Goal: Transaction & Acquisition: Purchase product/service

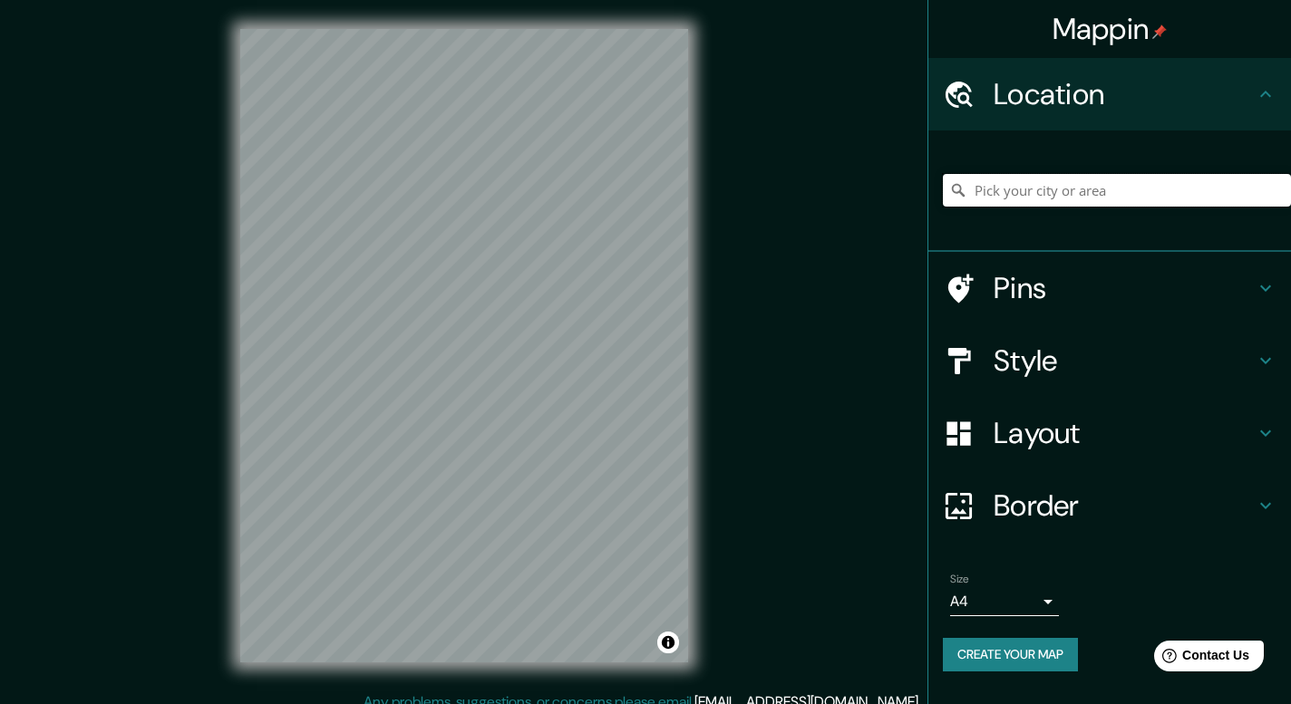
click at [1040, 187] on input "Pick your city or area" at bounding box center [1117, 190] width 348 height 33
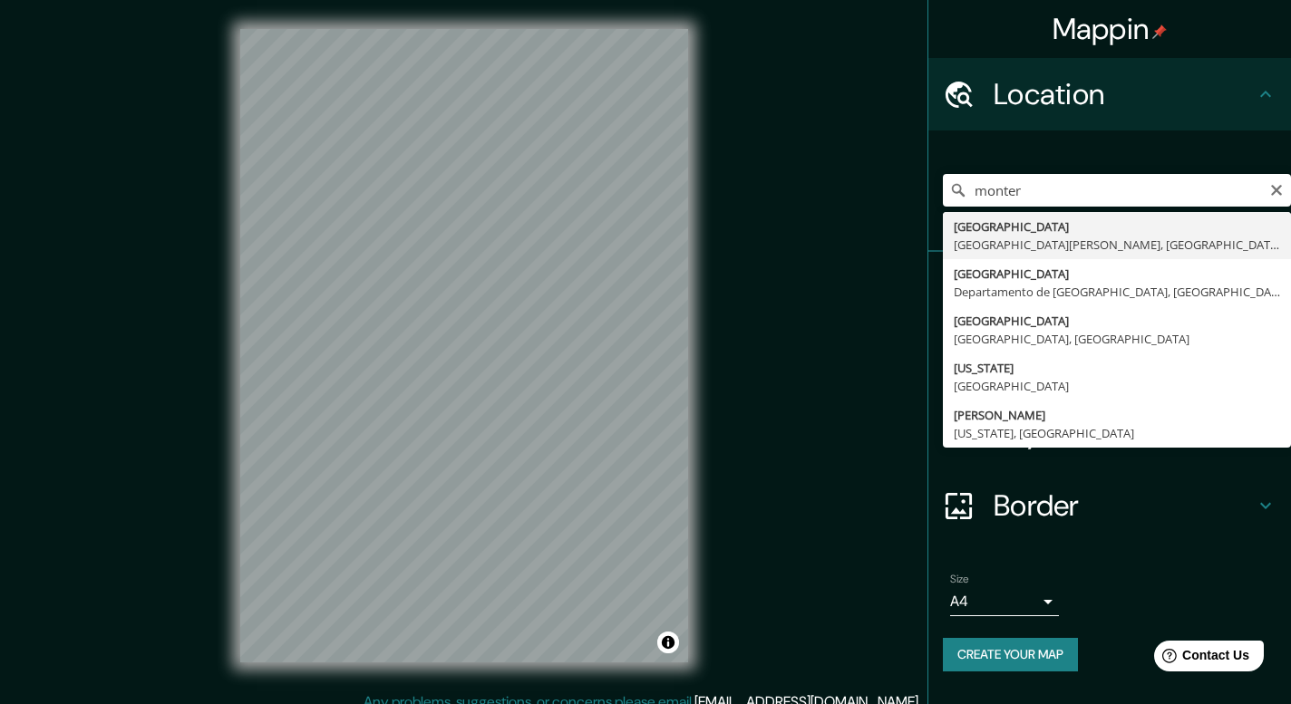
type input "Monterrey, Nuevo León, México"
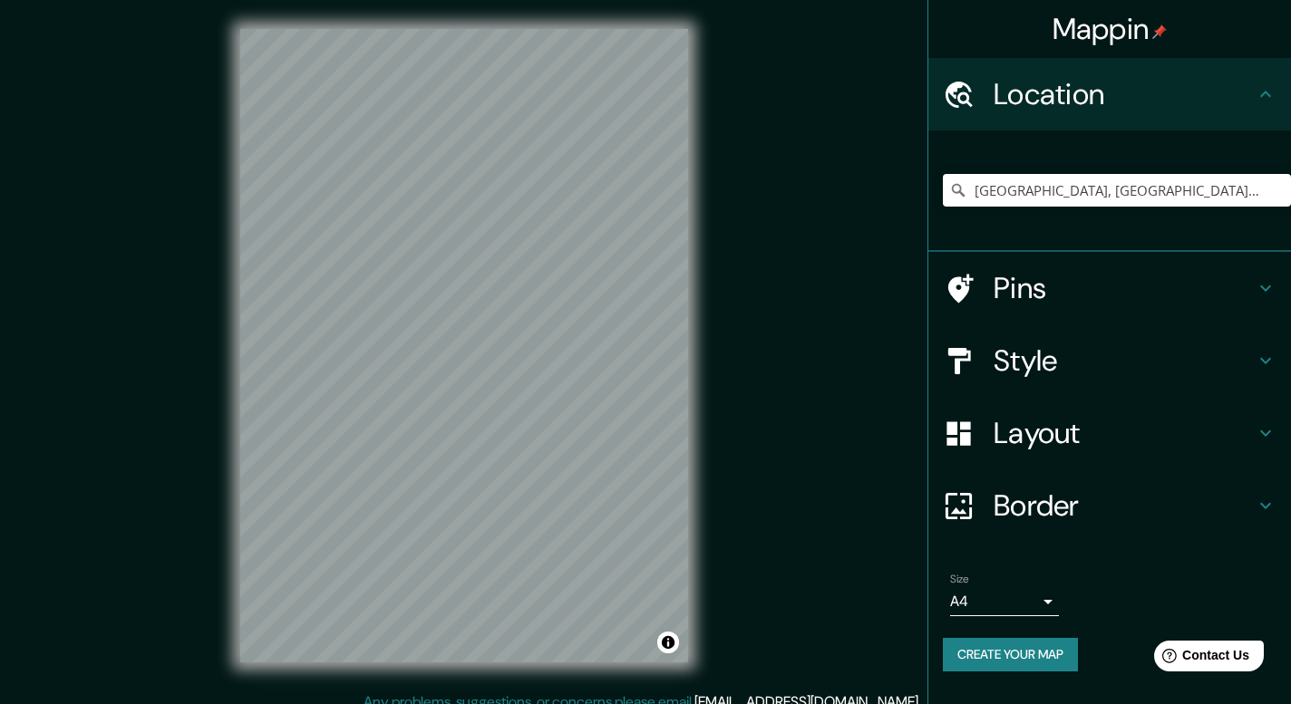
click at [1062, 356] on h4 "Style" at bounding box center [1123, 361] width 261 height 36
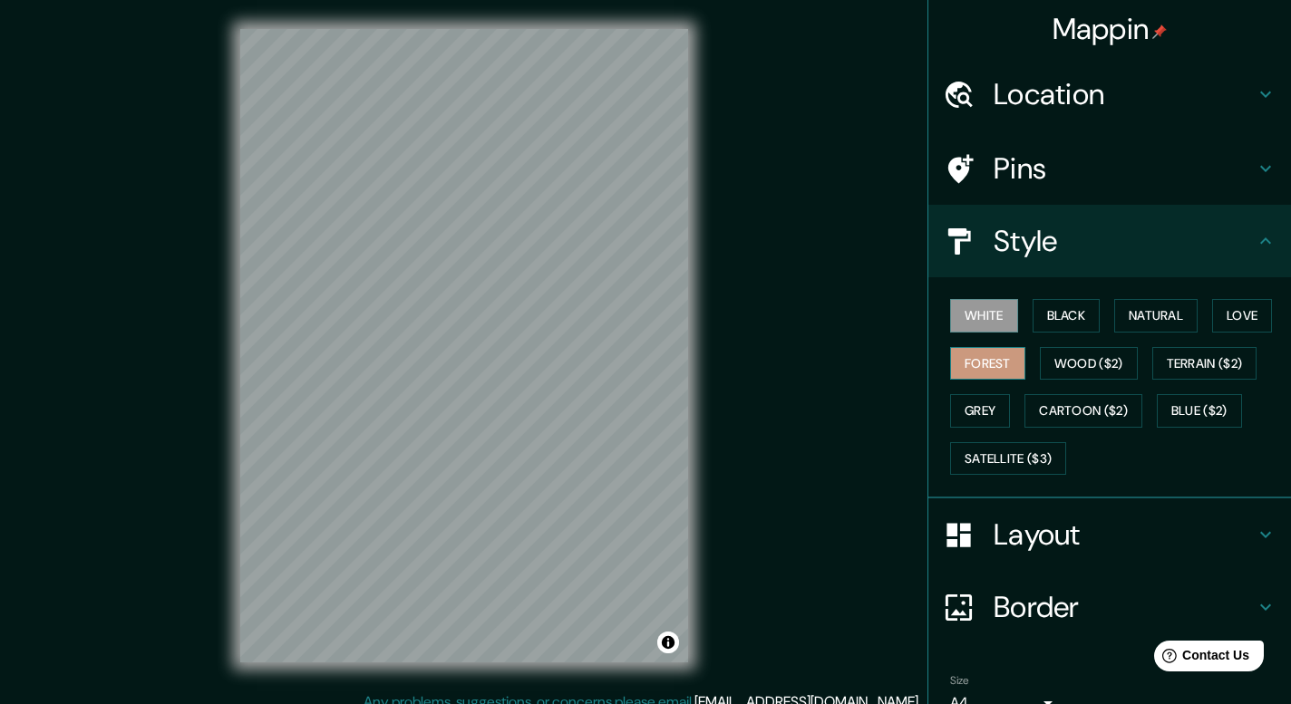
click at [1005, 347] on button "Forest" at bounding box center [987, 364] width 75 height 34
click at [954, 313] on button "White" at bounding box center [984, 316] width 68 height 34
click at [1076, 232] on h4 "Style" at bounding box center [1123, 241] width 261 height 36
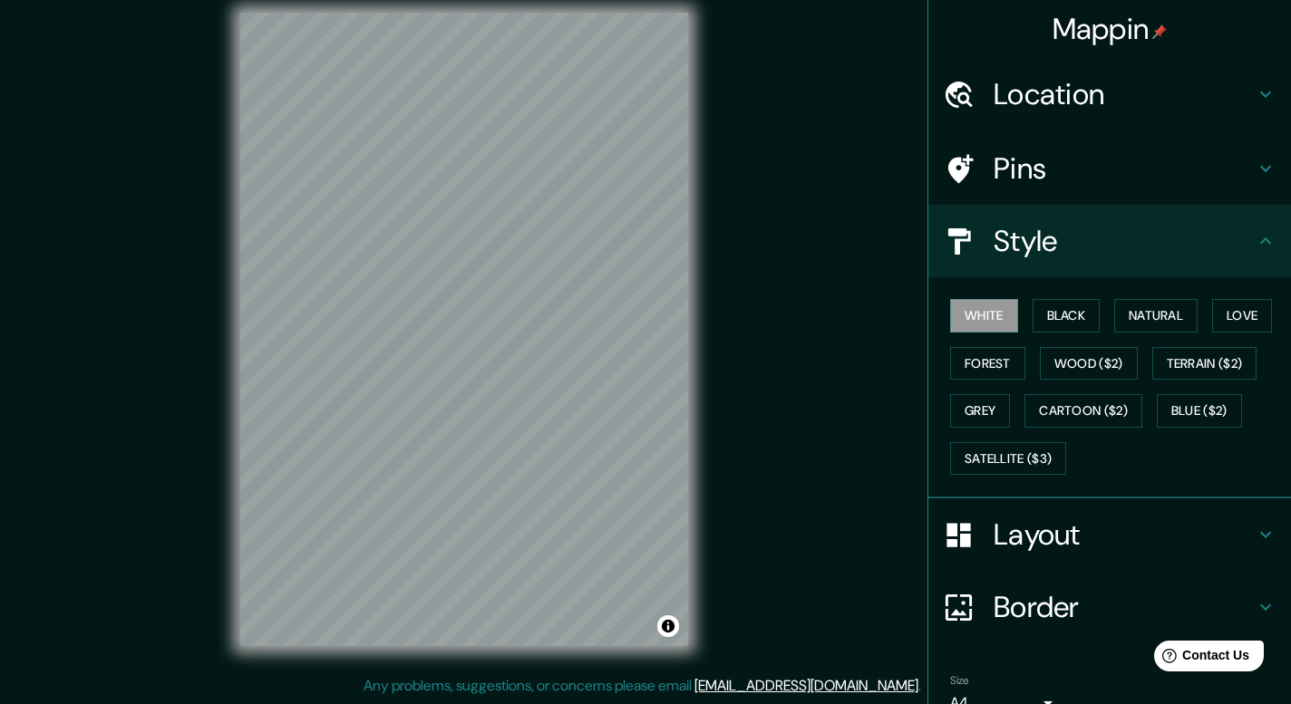
scroll to position [90, 0]
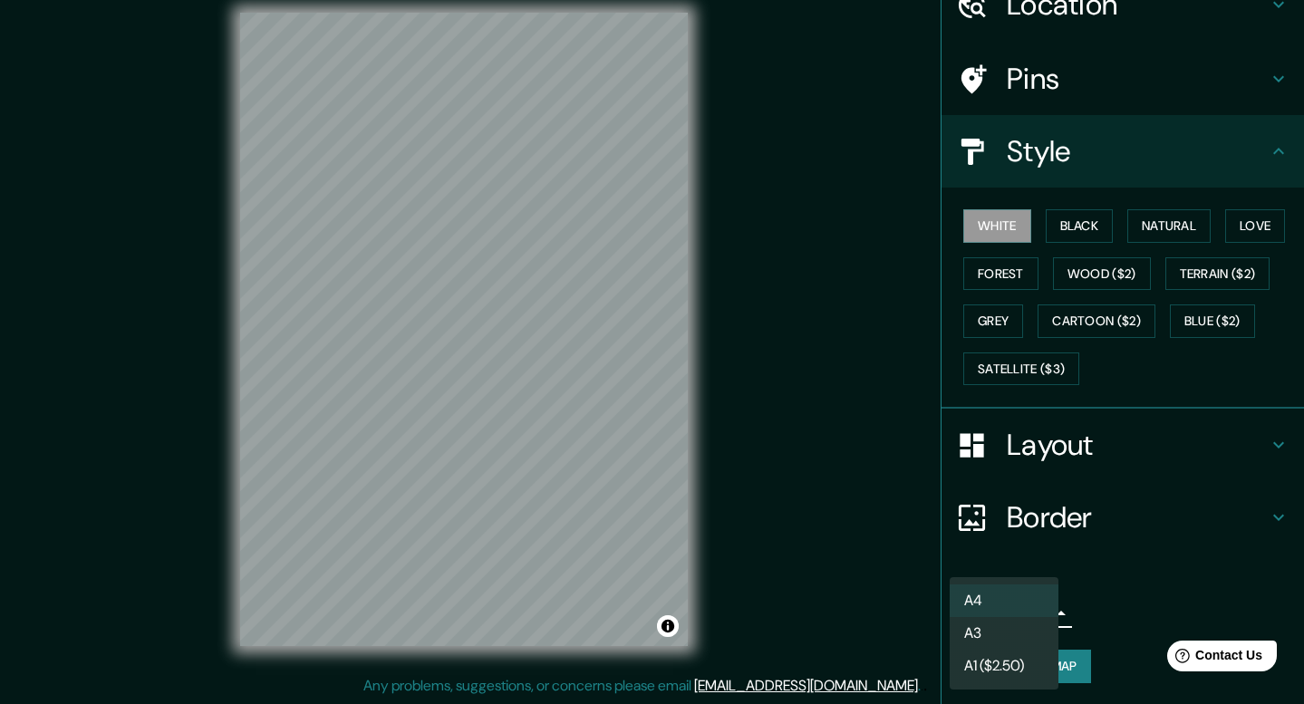
click at [1026, 604] on body "Mappin Location Monterrey, Nuevo León, México Pins Style White Black Natural Lo…" at bounding box center [652, 336] width 1304 height 704
click at [1002, 635] on li "A3" at bounding box center [1004, 633] width 109 height 33
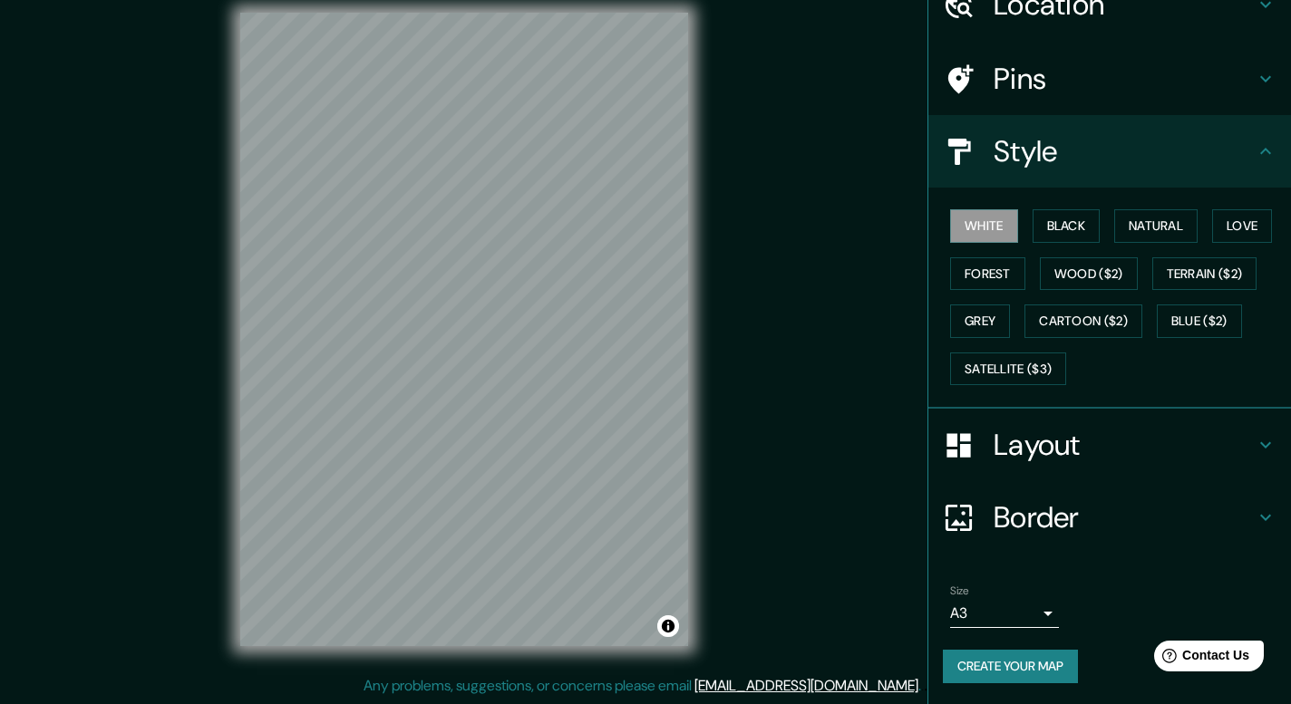
click at [963, 599] on body "Mappin Location Monterrey, Nuevo León, México Pins Style White Black Natural Lo…" at bounding box center [645, 336] width 1291 height 704
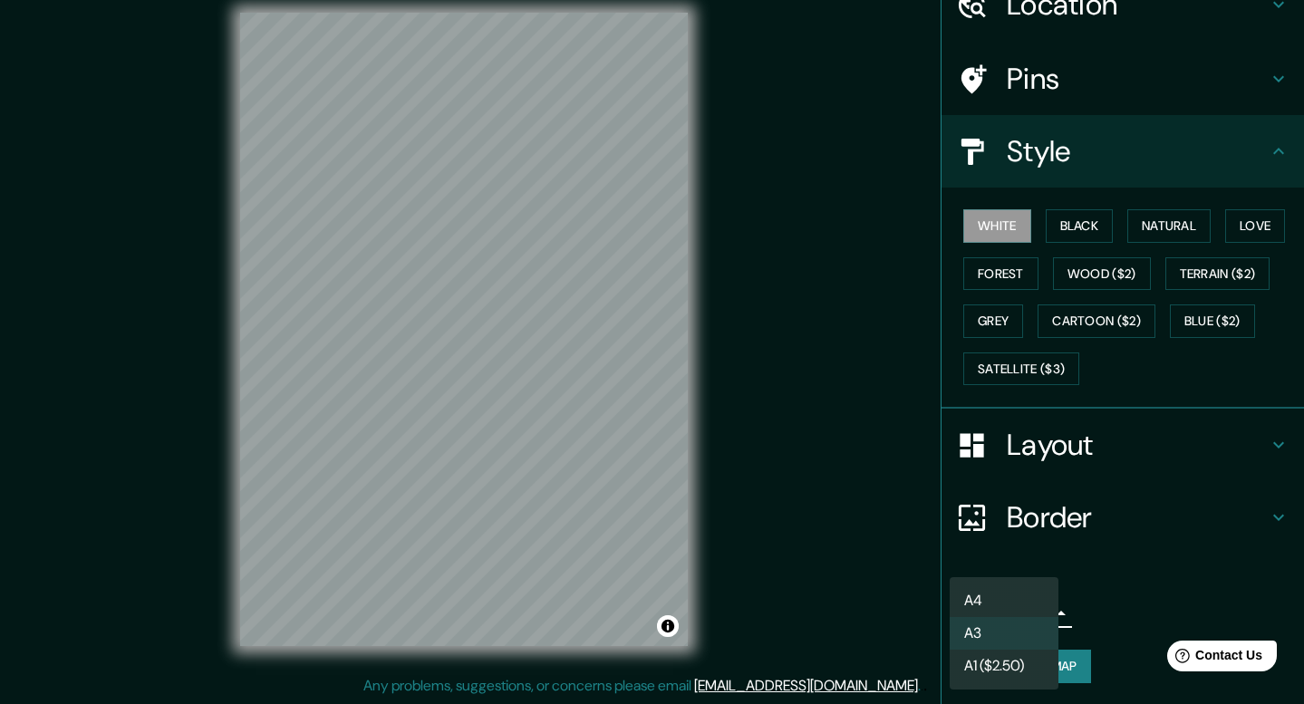
click at [1002, 624] on li "A3" at bounding box center [1004, 633] width 109 height 33
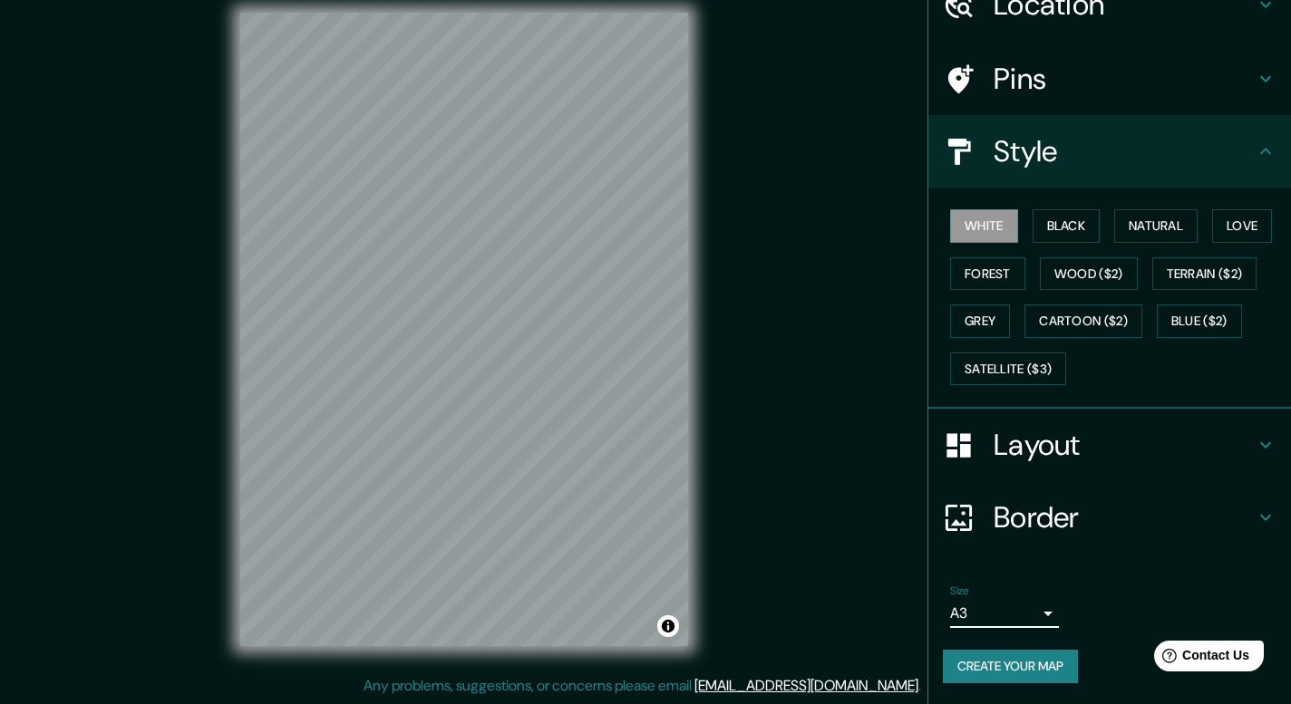
click at [745, 465] on div "Mappin Location Monterrey, Nuevo León, México Pins Style White Black Natural Lo…" at bounding box center [645, 344] width 1291 height 721
click at [1005, 622] on body "Mappin Location Monterrey, Nuevo León, México Pins Style White Black Natural Lo…" at bounding box center [645, 336] width 1291 height 704
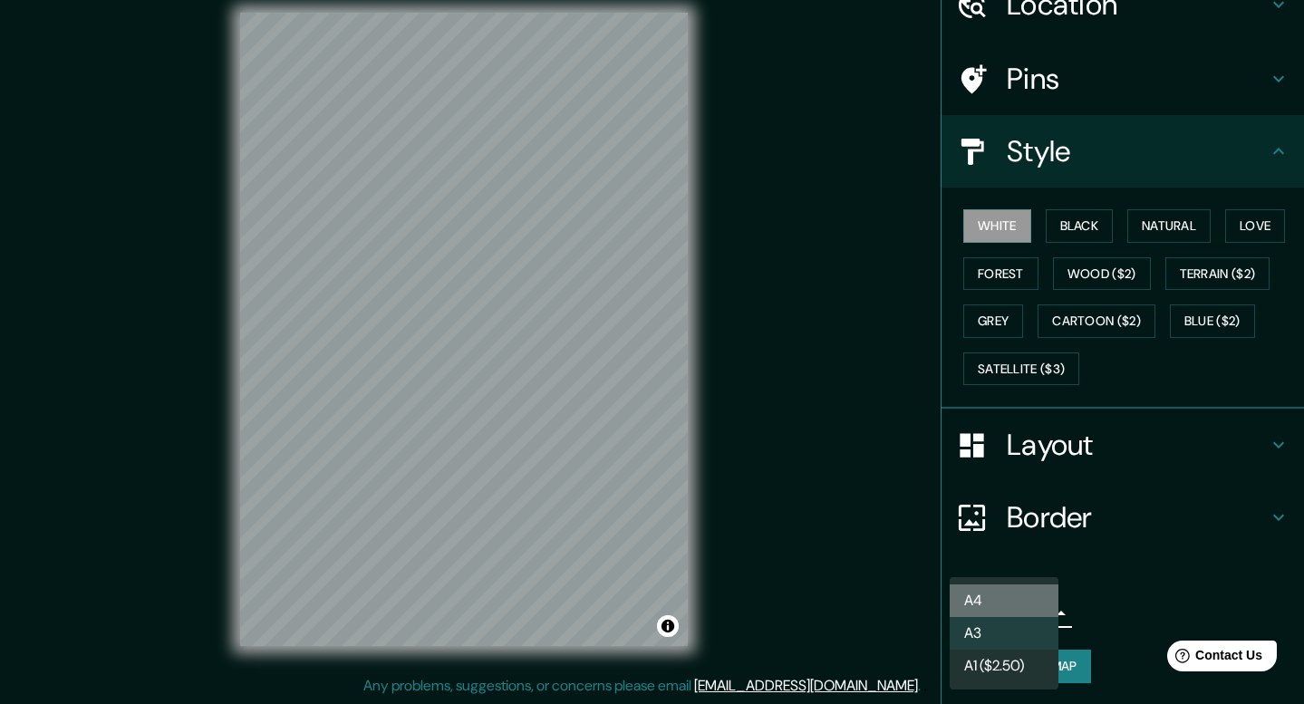
click at [994, 604] on li "A4" at bounding box center [1004, 601] width 109 height 33
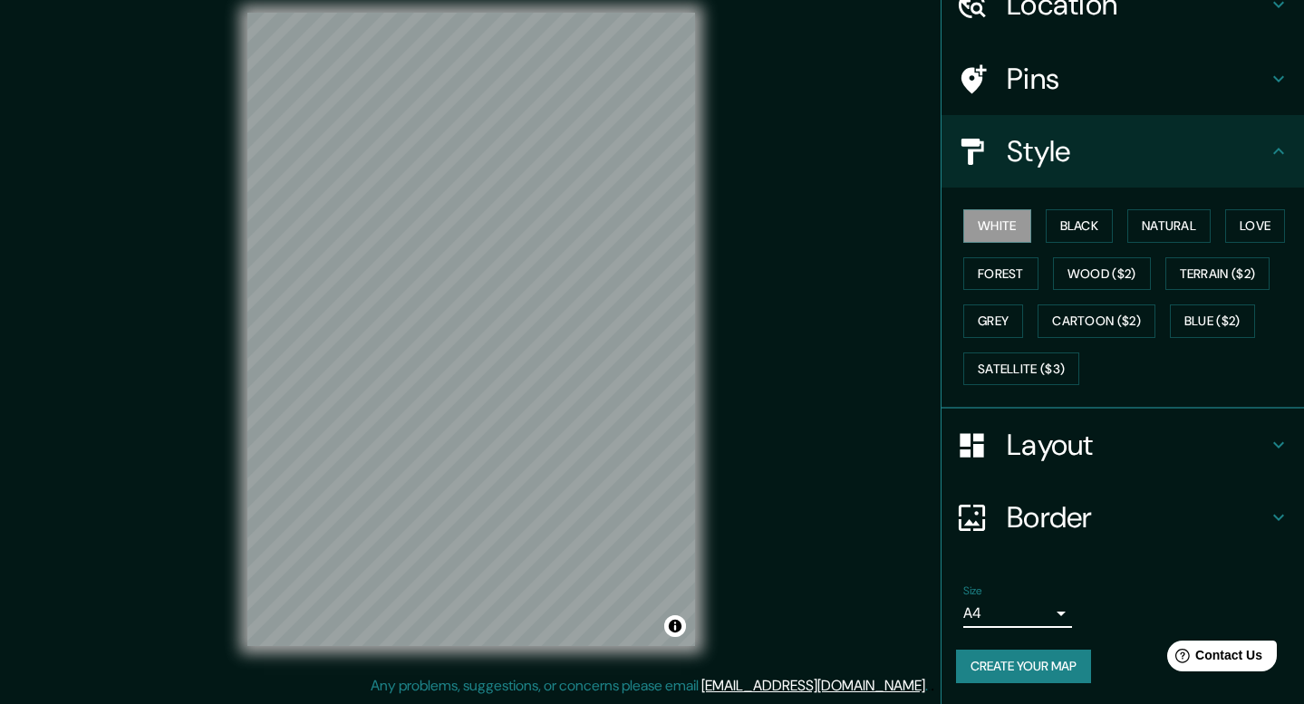
click at [1021, 602] on body "Mappin Location Monterrey, Nuevo León, México Pins Style White Black Natural Lo…" at bounding box center [652, 336] width 1304 height 704
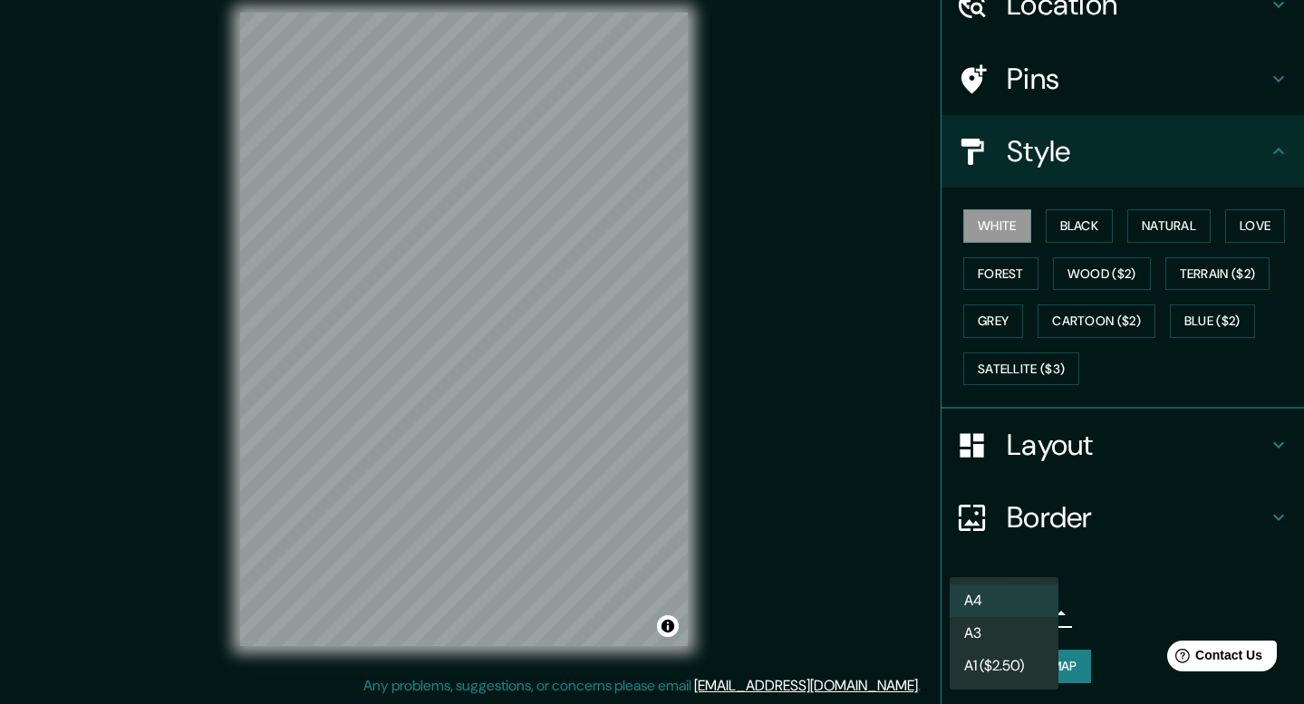
click at [986, 625] on li "A3" at bounding box center [1004, 633] width 109 height 33
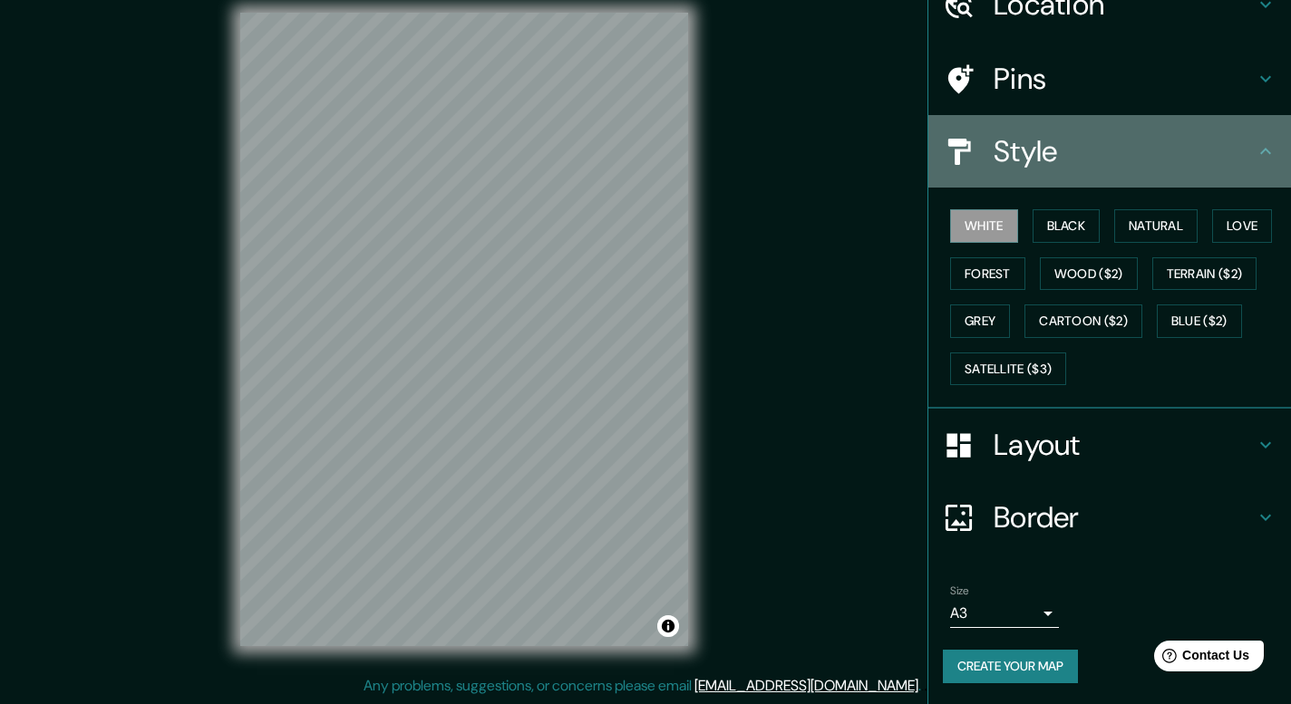
click at [1254, 152] on icon at bounding box center [1265, 151] width 22 height 22
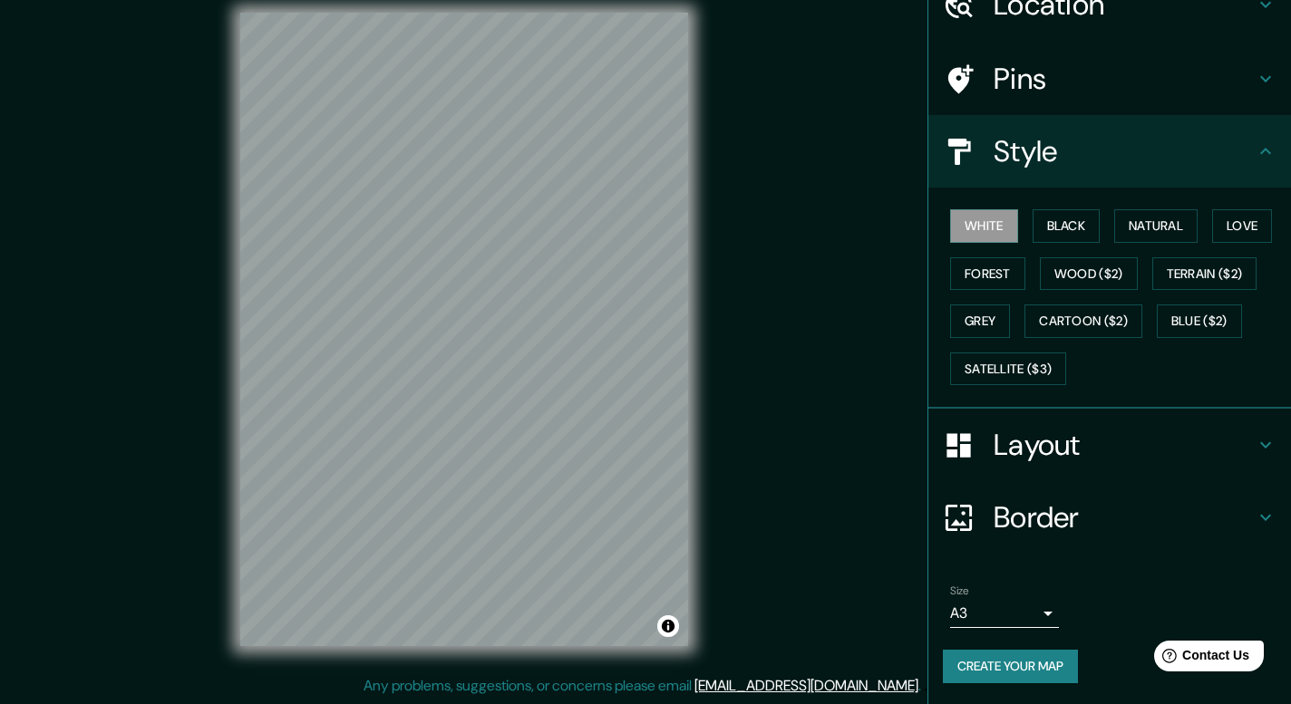
click at [1234, 88] on h4 "Pins" at bounding box center [1123, 79] width 261 height 36
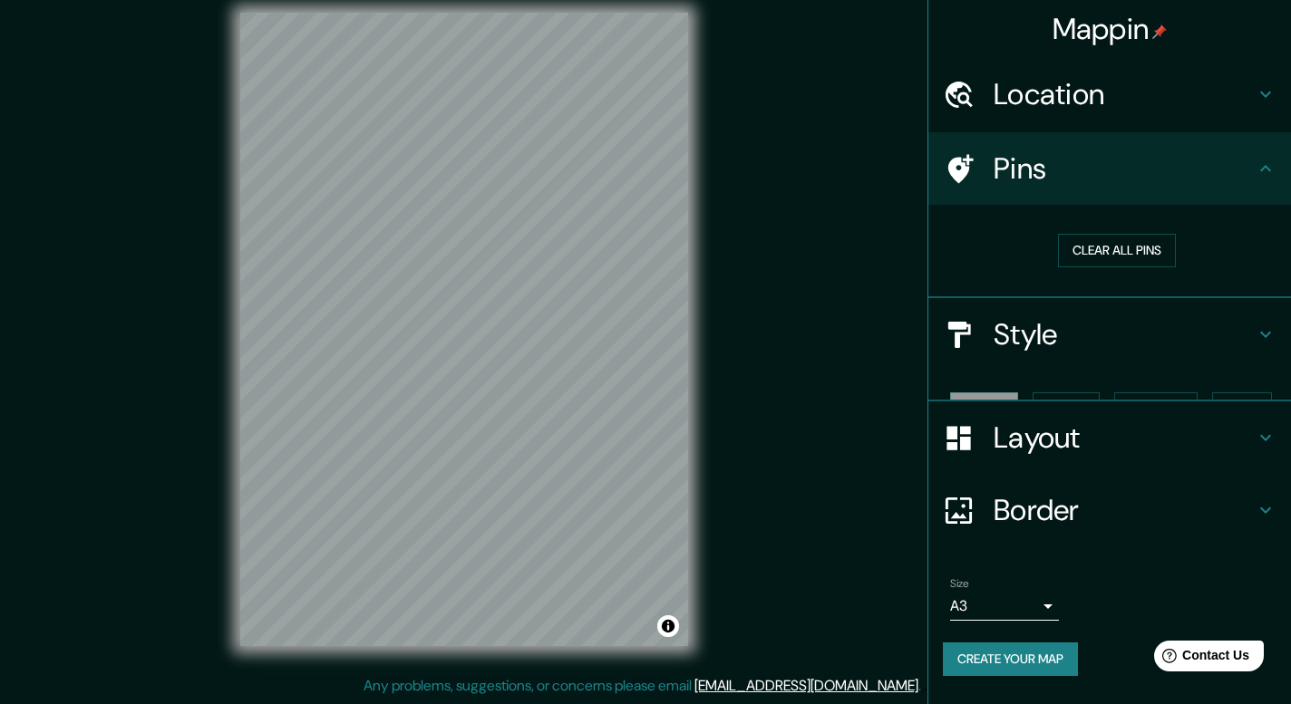
scroll to position [0, 0]
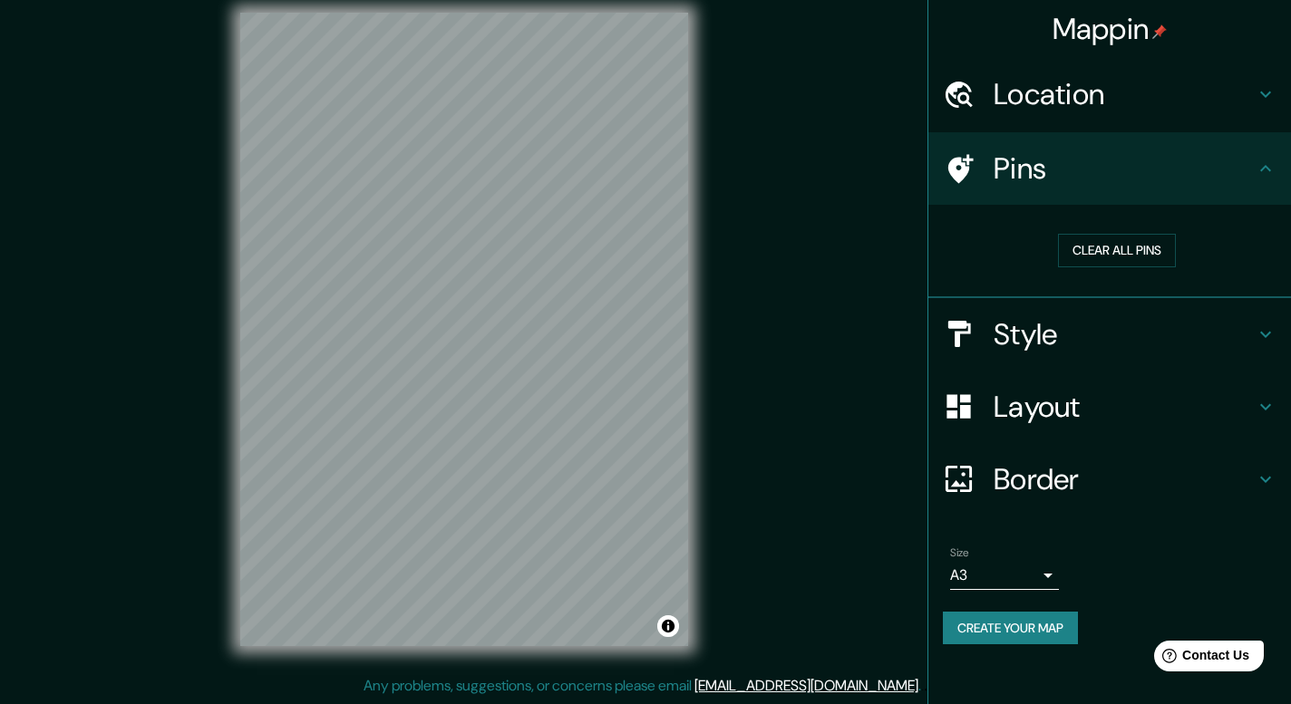
click at [1260, 165] on icon at bounding box center [1265, 169] width 22 height 22
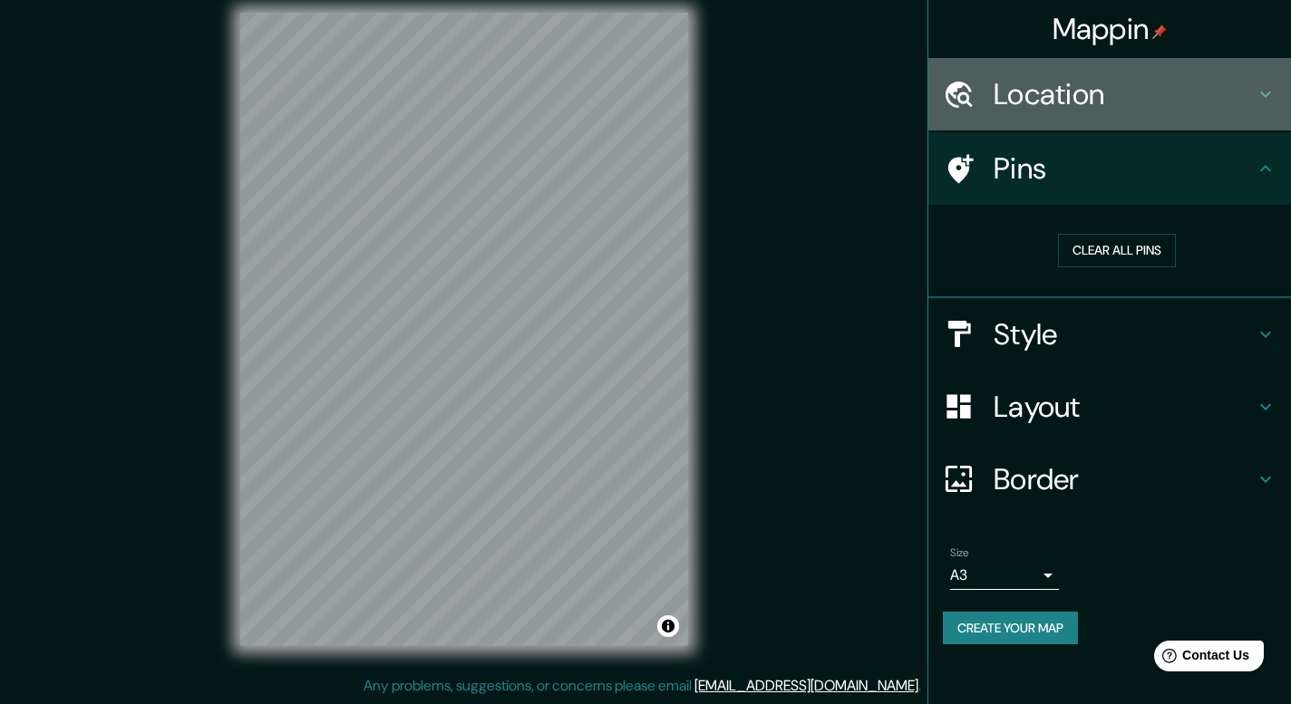
click at [1252, 95] on h4 "Location" at bounding box center [1123, 94] width 261 height 36
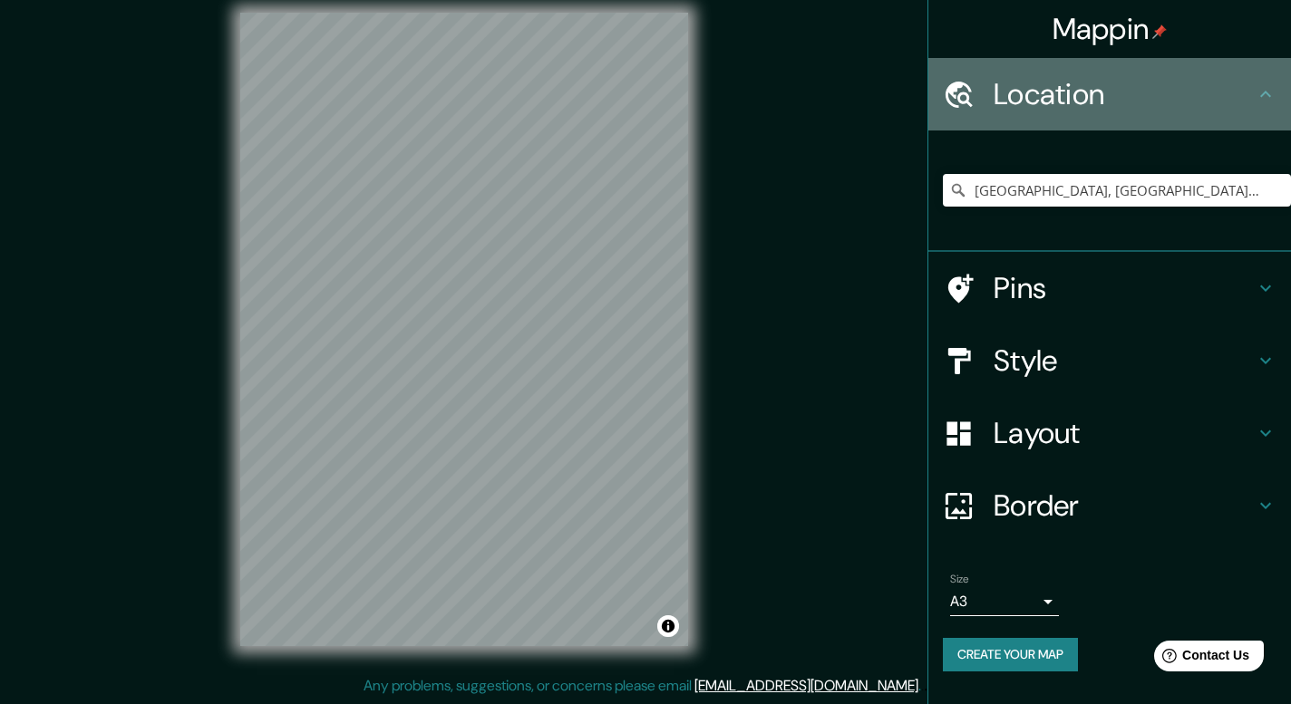
click at [1252, 95] on h4 "Location" at bounding box center [1123, 94] width 261 height 36
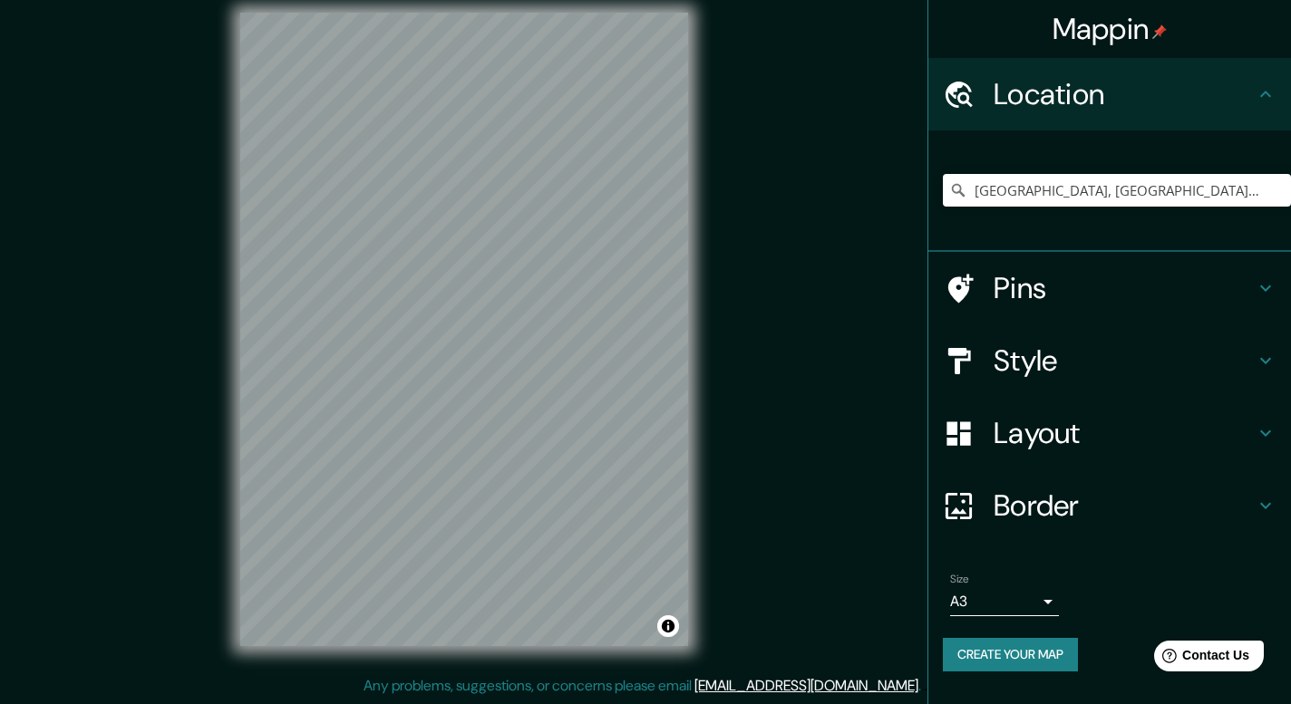
click at [1258, 515] on icon at bounding box center [1265, 506] width 22 height 22
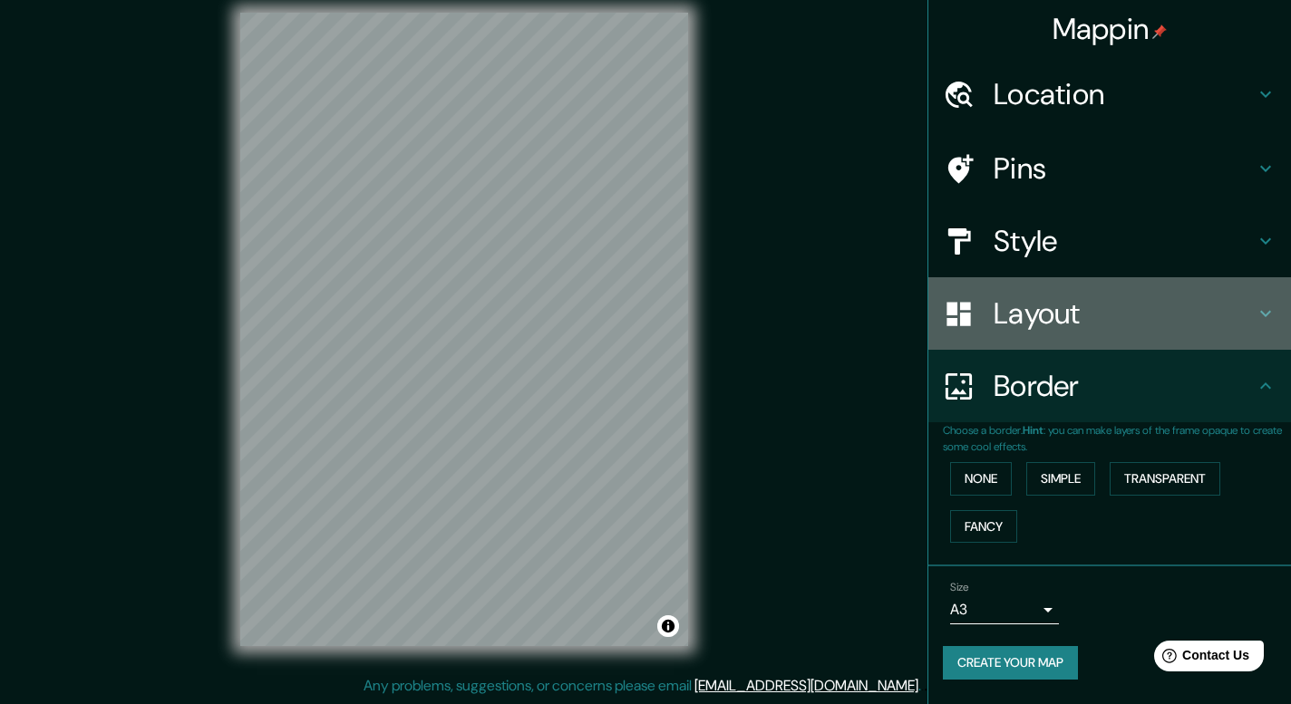
click at [1237, 288] on div "Layout" at bounding box center [1109, 313] width 363 height 73
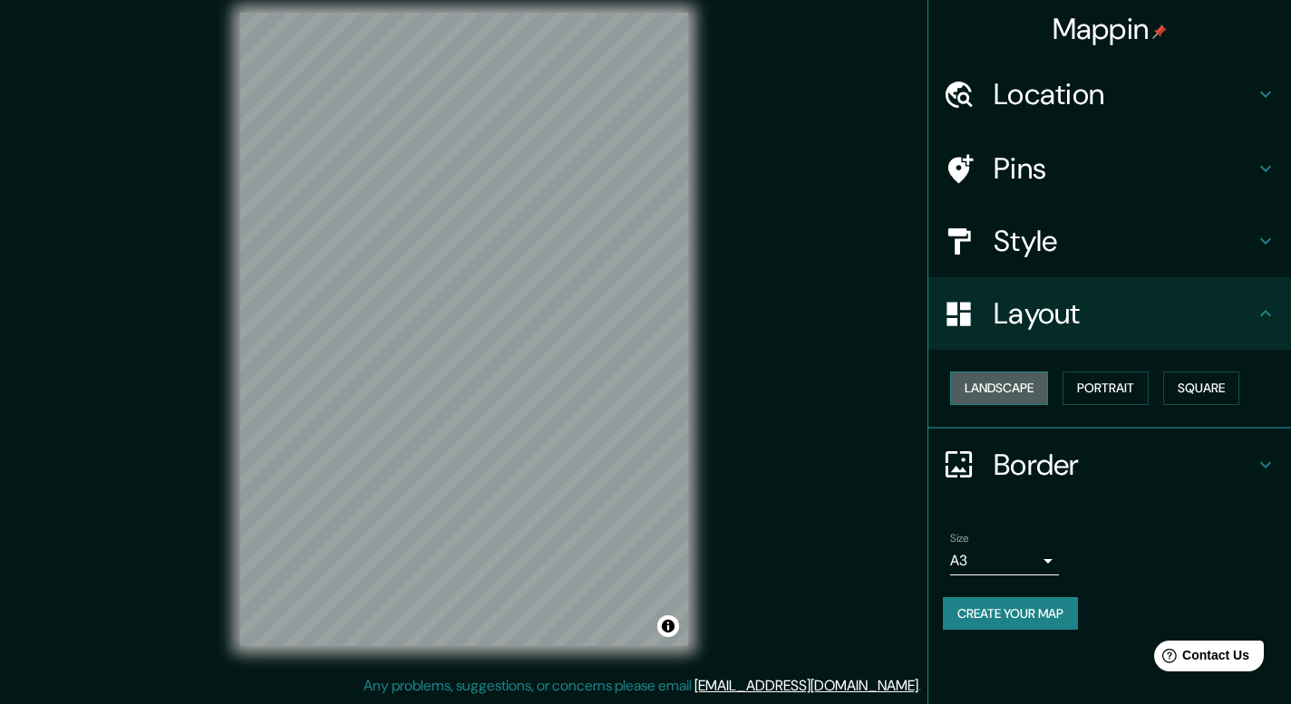
click at [1036, 399] on button "Landscape" at bounding box center [999, 389] width 98 height 34
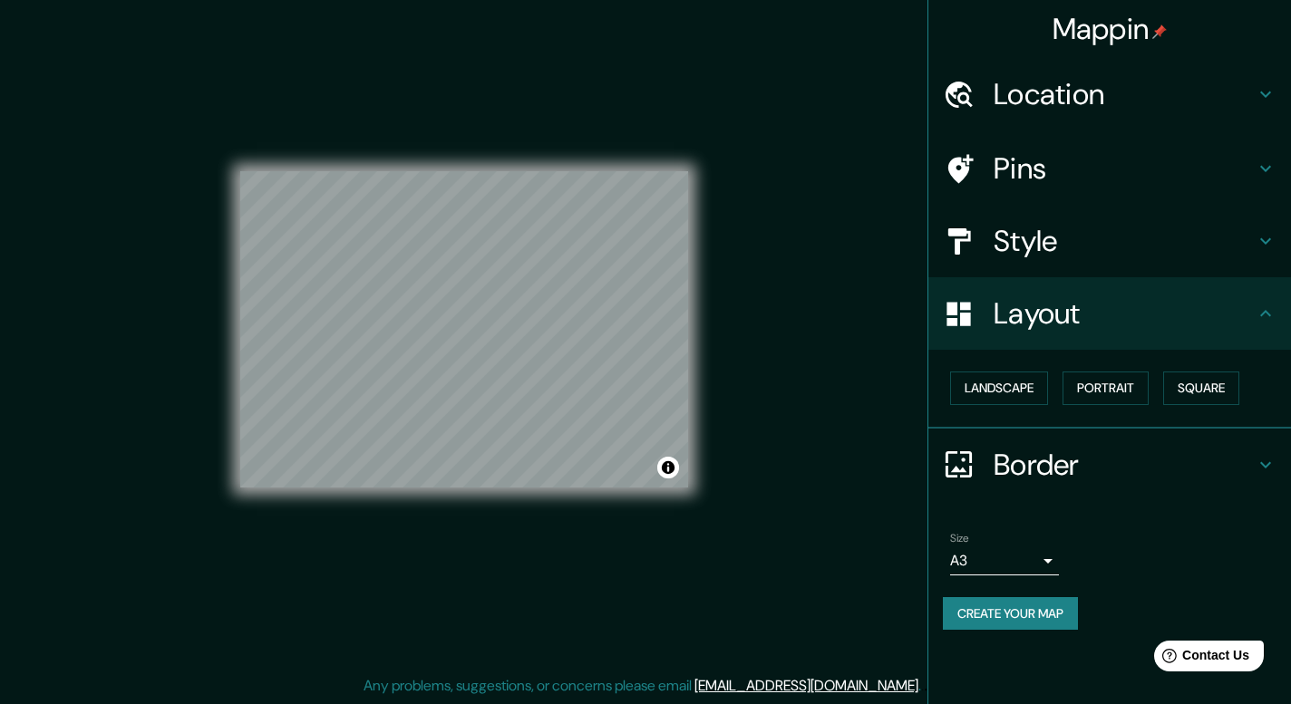
click at [751, 353] on div "Mappin Location Monterrey, Nuevo León, México Pins Style Layout Landscape Portr…" at bounding box center [645, 344] width 1291 height 721
click at [785, 411] on div "Mappin Location Monterrey, Nuevo León, México Pins Style Layout Landscape Portr…" at bounding box center [645, 344] width 1291 height 721
click at [1056, 261] on div "Style" at bounding box center [1109, 241] width 363 height 73
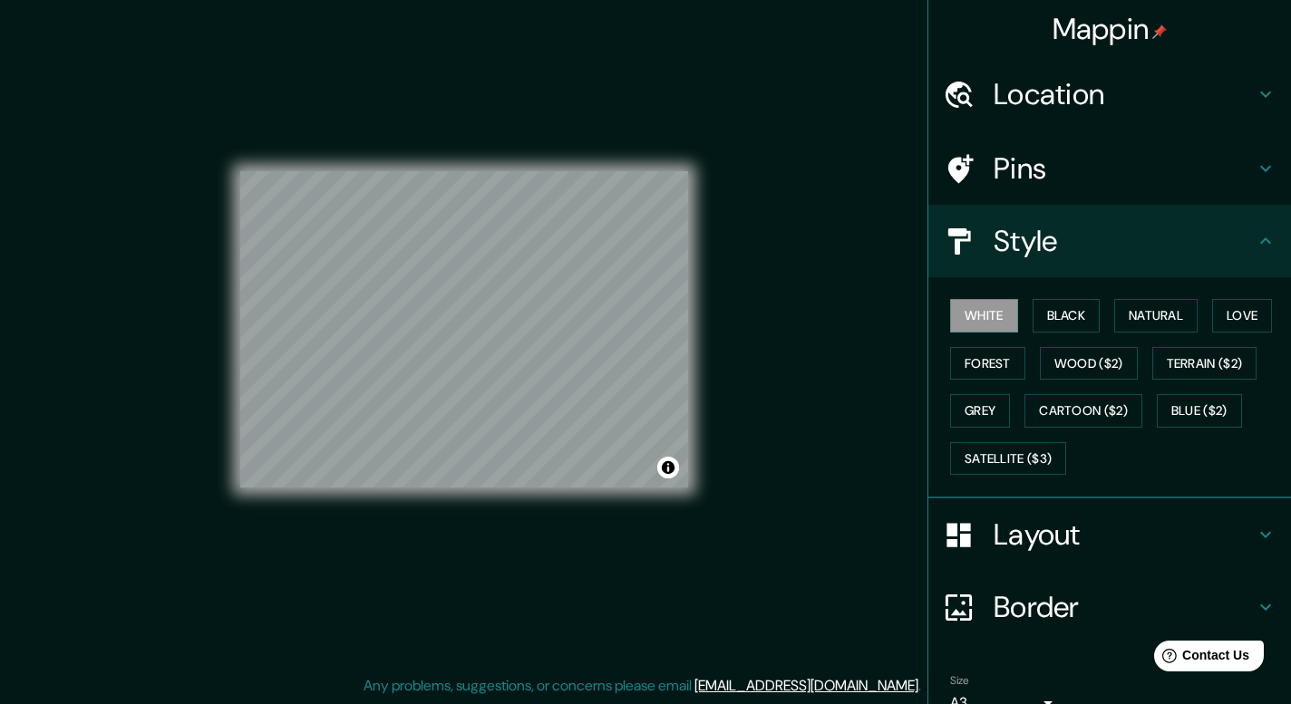
click at [1001, 171] on h4 "Pins" at bounding box center [1123, 168] width 261 height 36
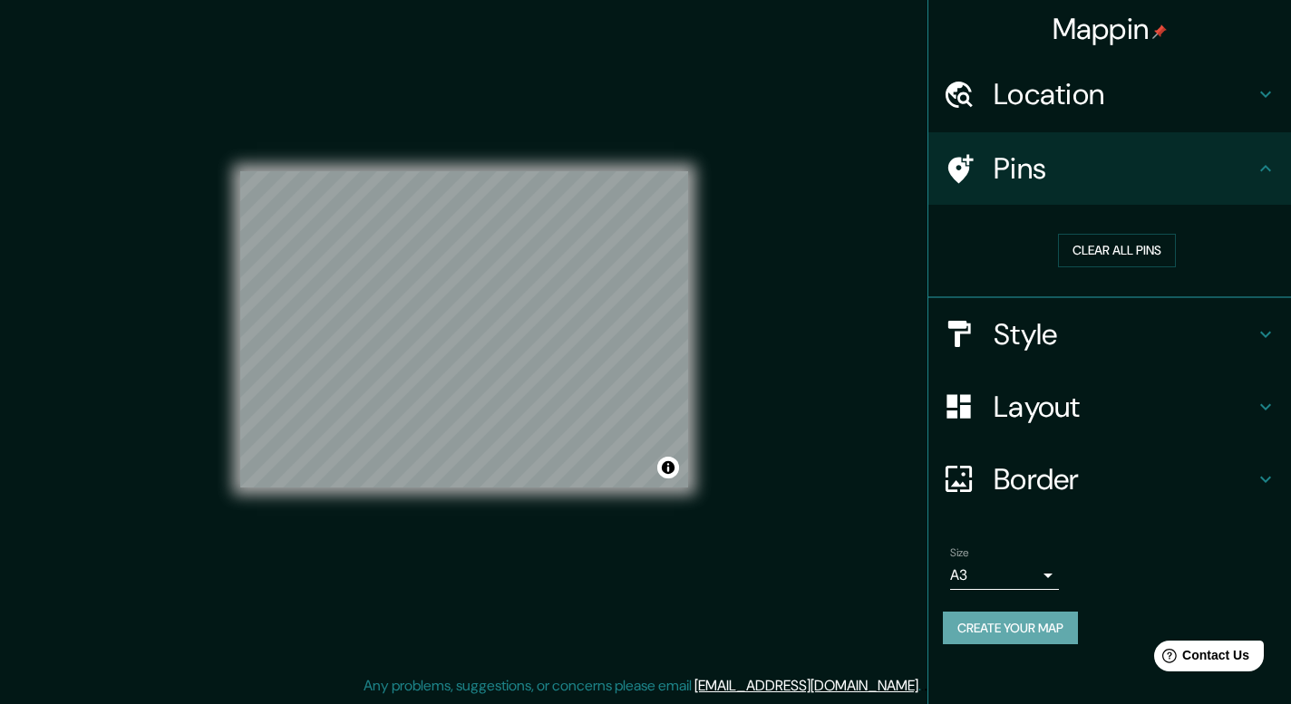
click at [1026, 629] on button "Create your map" at bounding box center [1010, 629] width 135 height 34
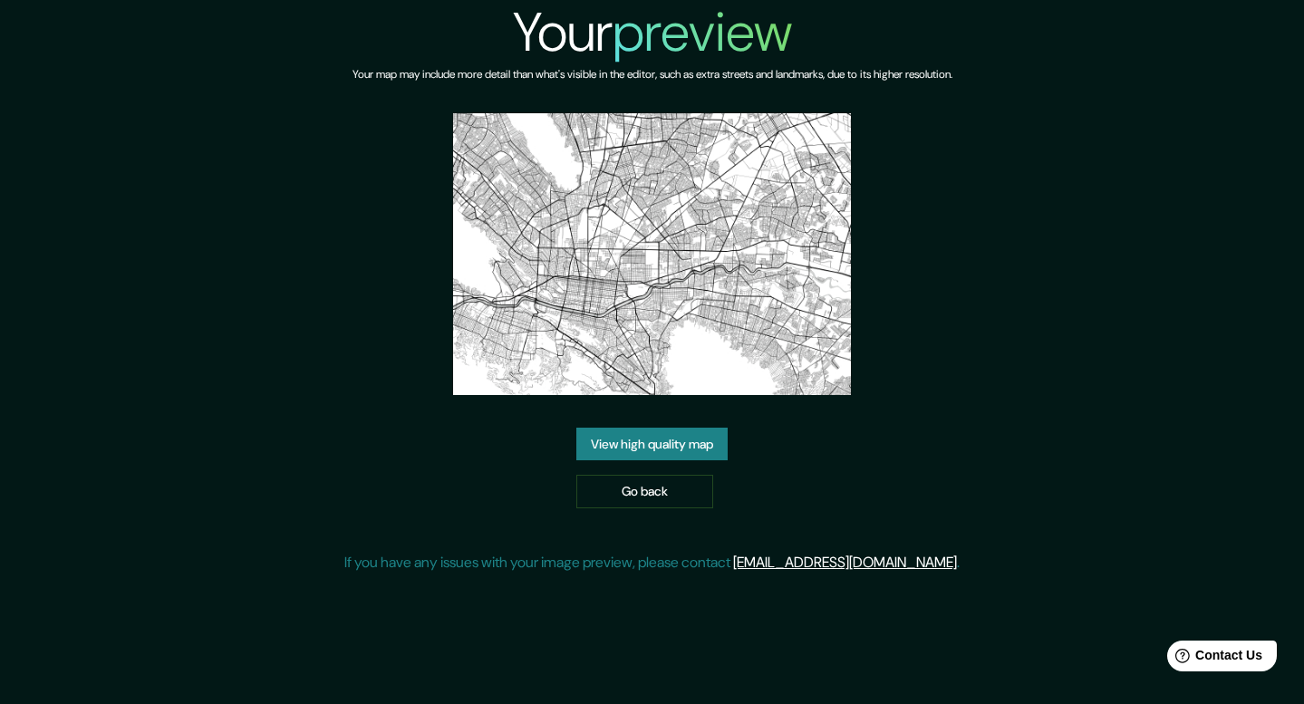
click at [661, 454] on link "View high quality map" at bounding box center [651, 445] width 151 height 34
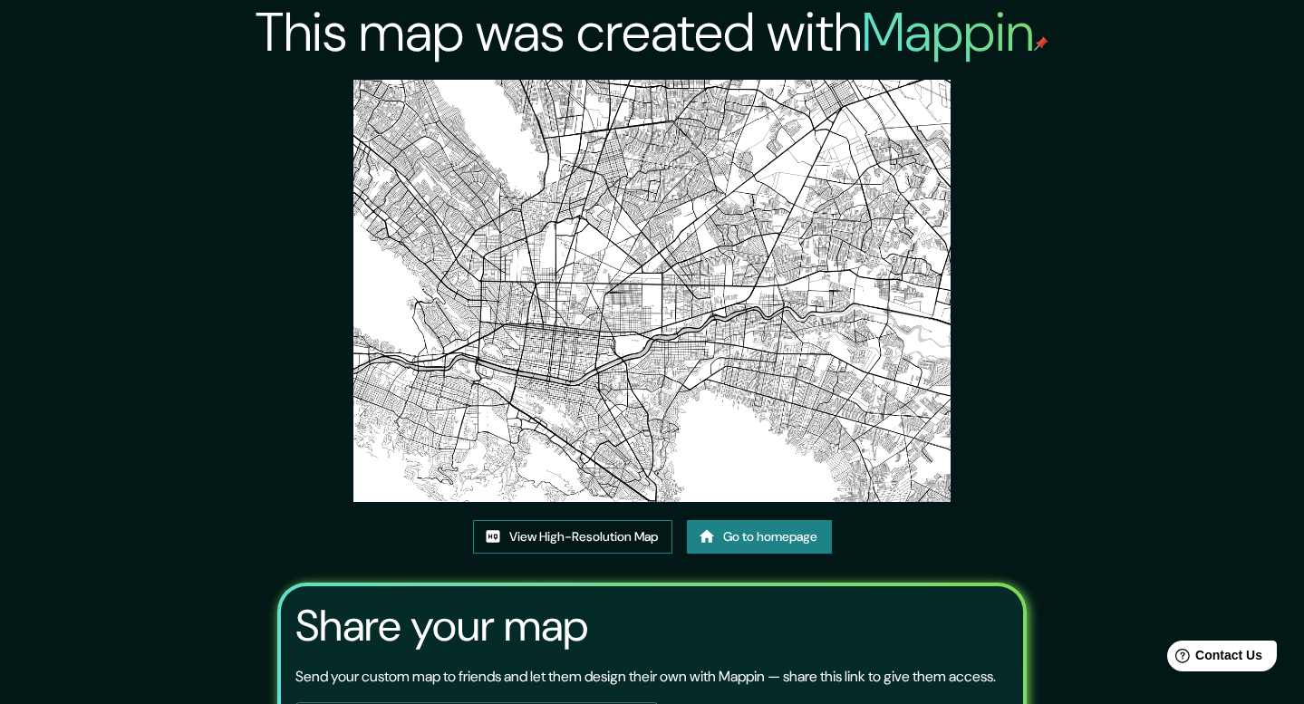
click at [558, 128] on div "This map was created with Mappin View High-Resolution Map Go to homepage Share …" at bounding box center [652, 427] width 793 height 854
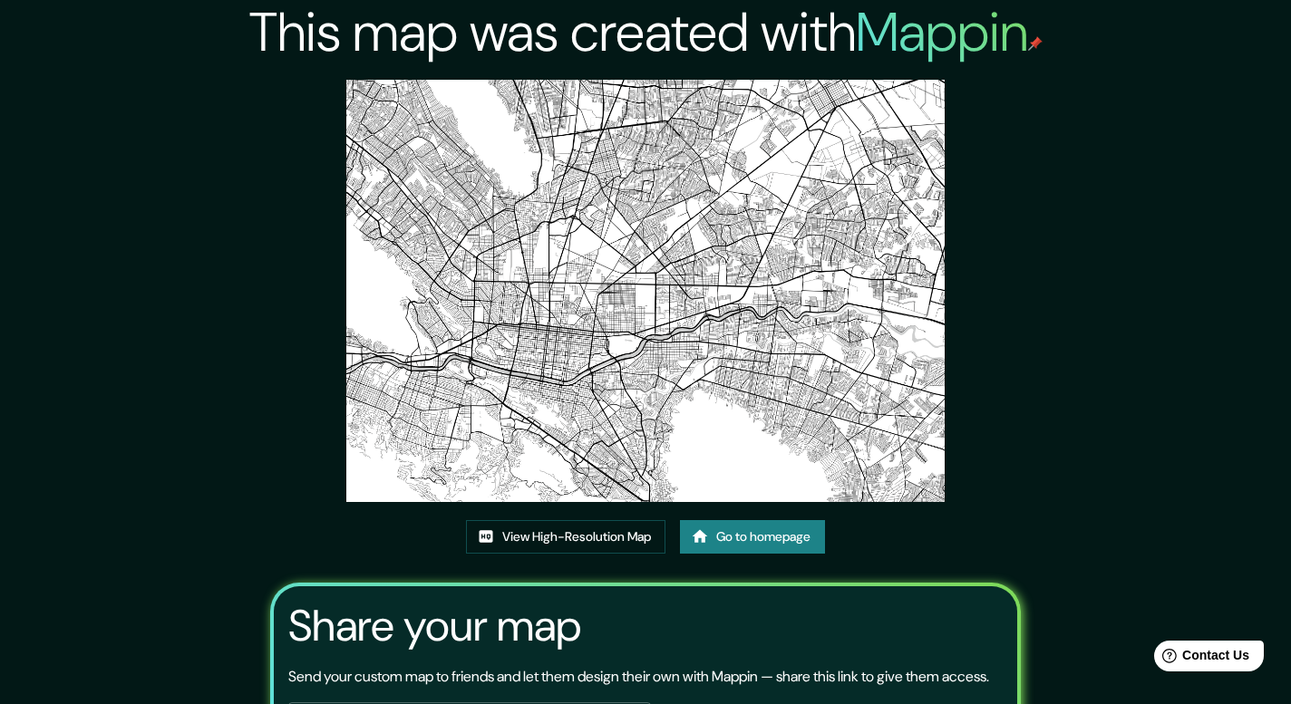
drag, startPoint x: 895, startPoint y: 82, endPoint x: 1108, endPoint y: 450, distance: 426.4
click at [1108, 450] on div "This map was created with Mappin View High-Resolution Map Go to homepage Share …" at bounding box center [645, 427] width 1291 height 854
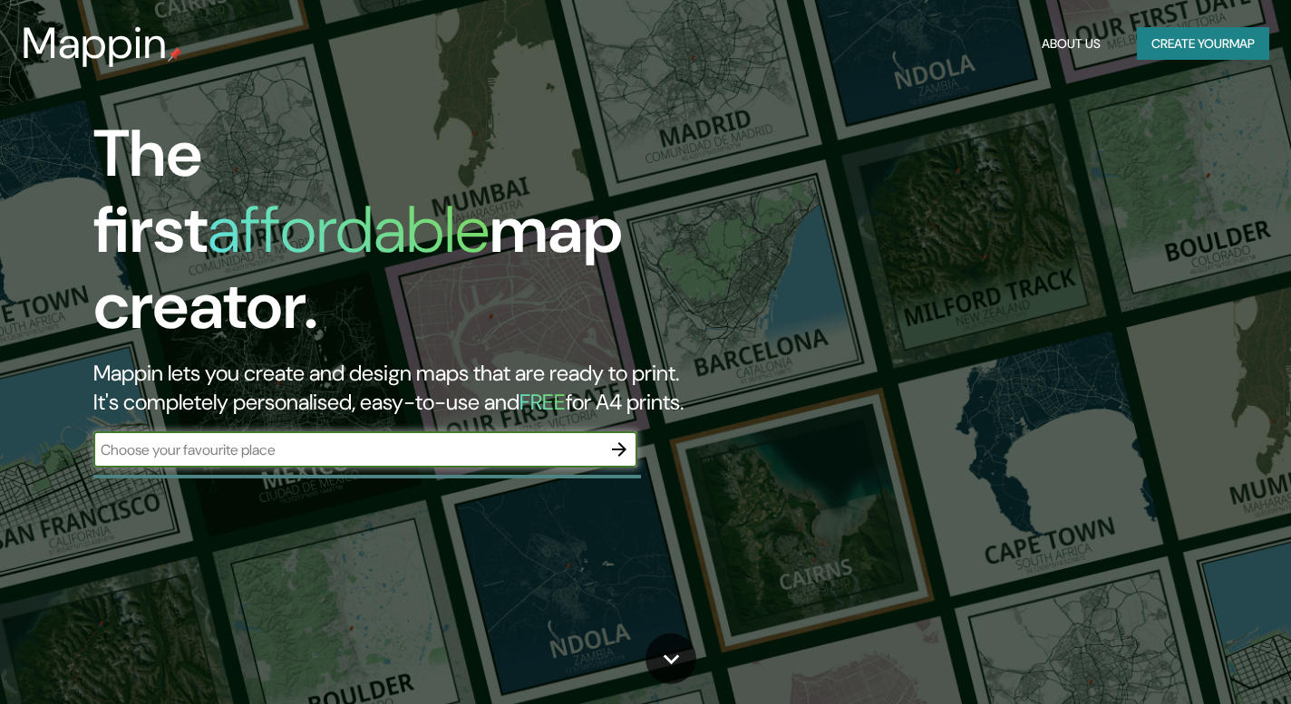
click at [1186, 50] on button "Create your map" at bounding box center [1203, 44] width 132 height 34
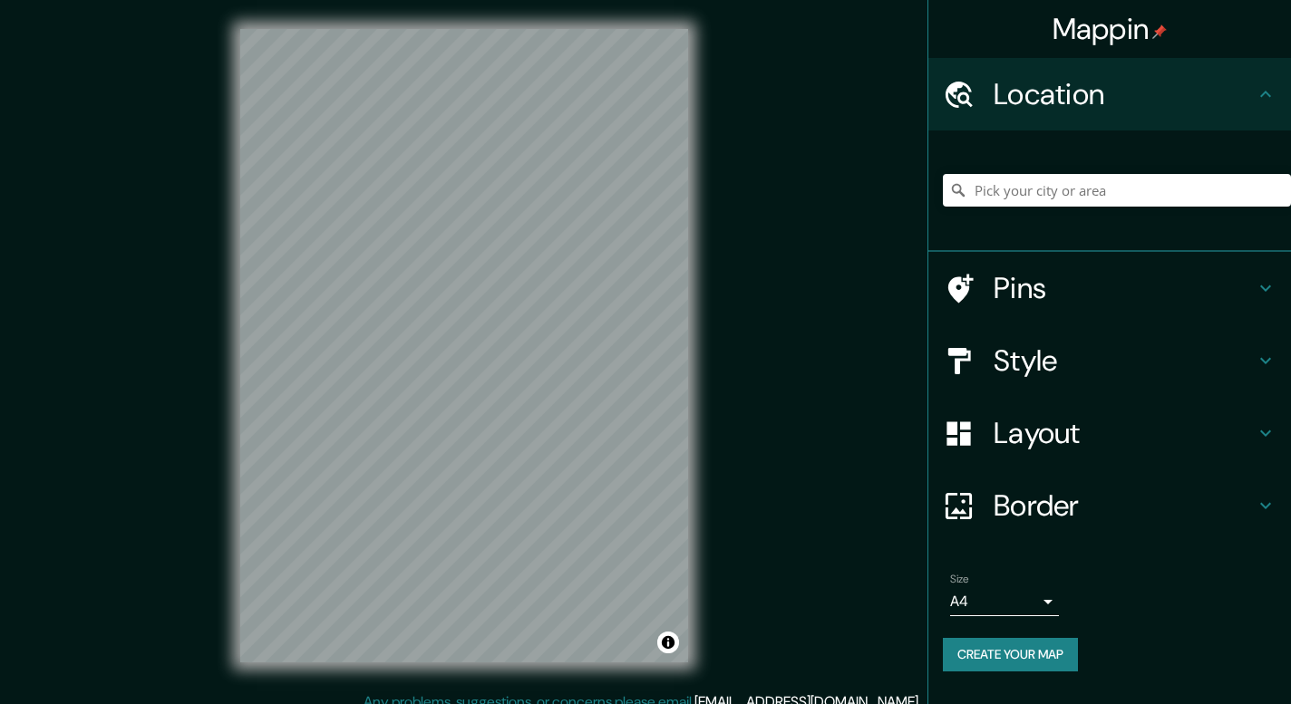
click at [1108, 446] on h4 "Layout" at bounding box center [1123, 433] width 261 height 36
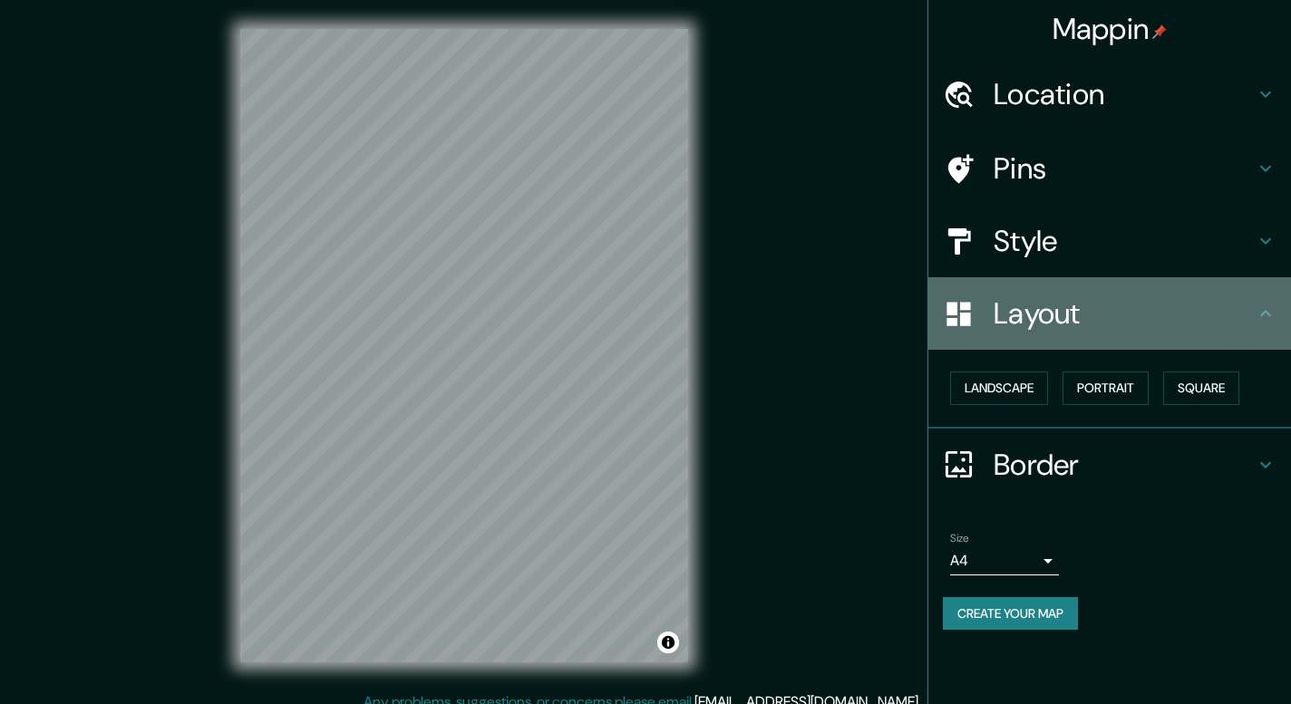
click at [1074, 334] on div "Layout" at bounding box center [1109, 313] width 363 height 73
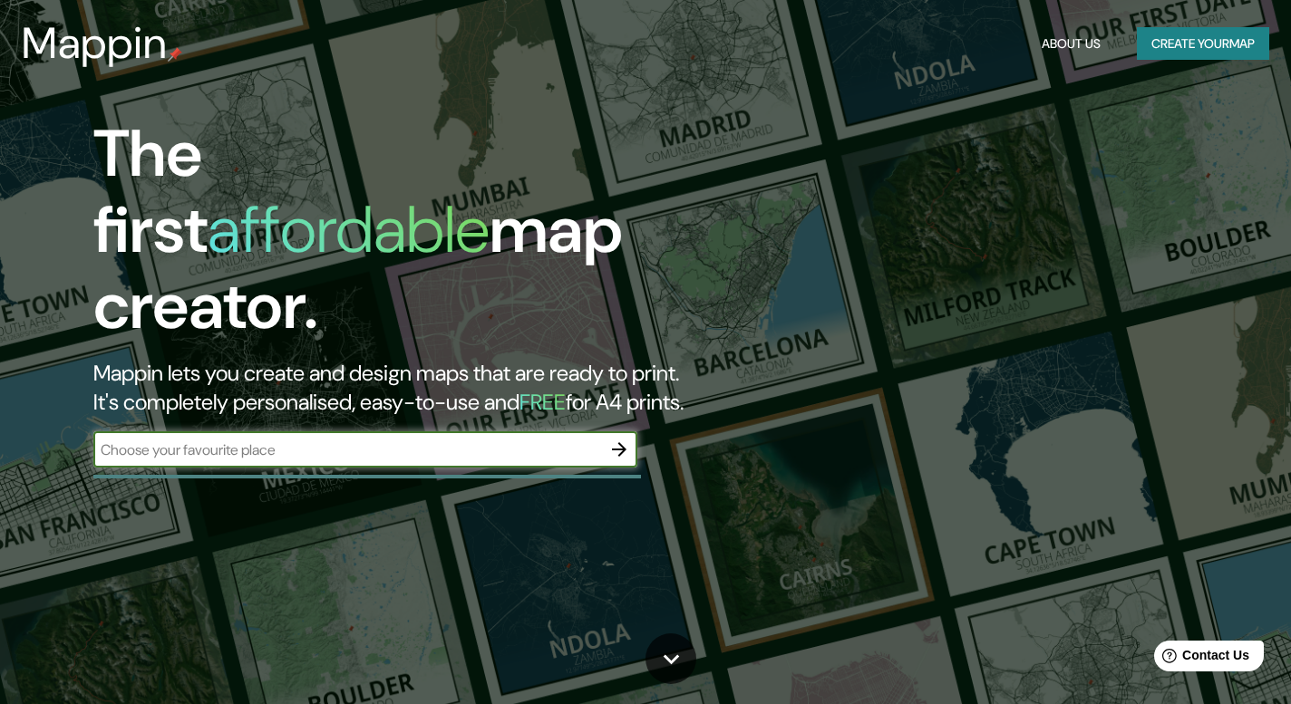
click at [1167, 44] on button "Create your map" at bounding box center [1203, 44] width 132 height 34
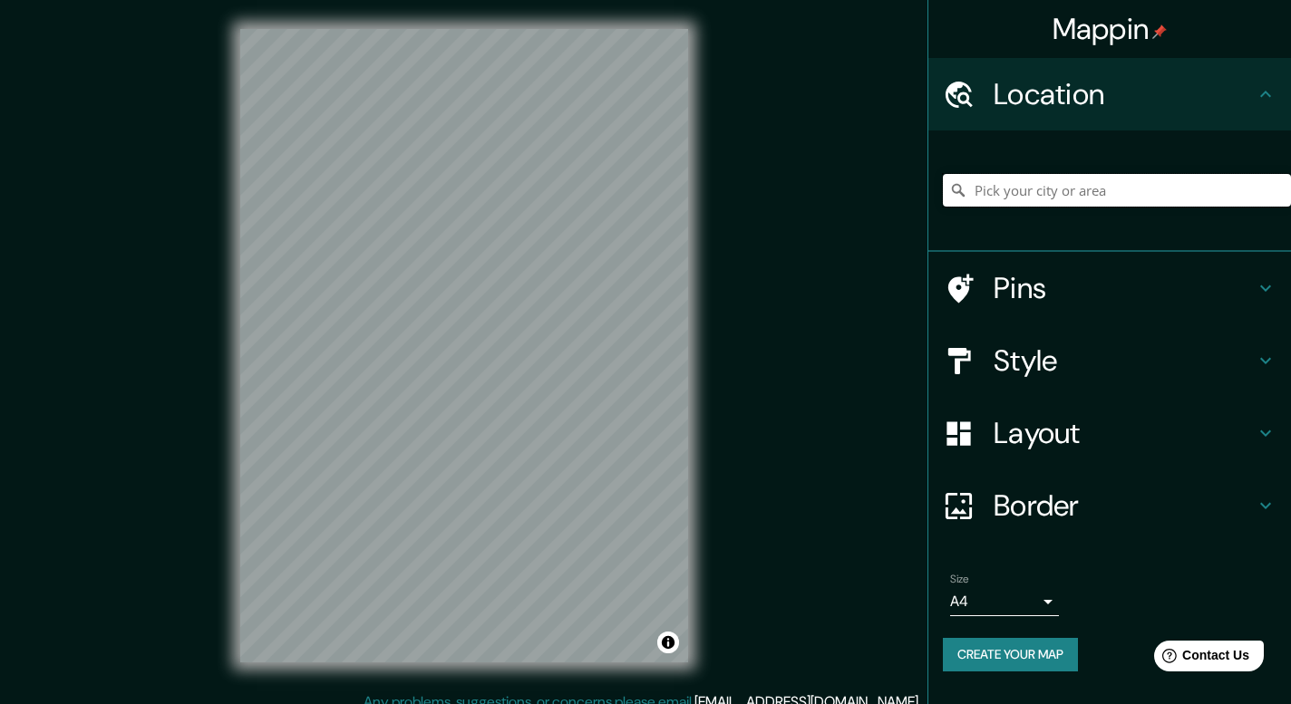
click at [1086, 194] on input "Pick your city or area" at bounding box center [1117, 190] width 348 height 33
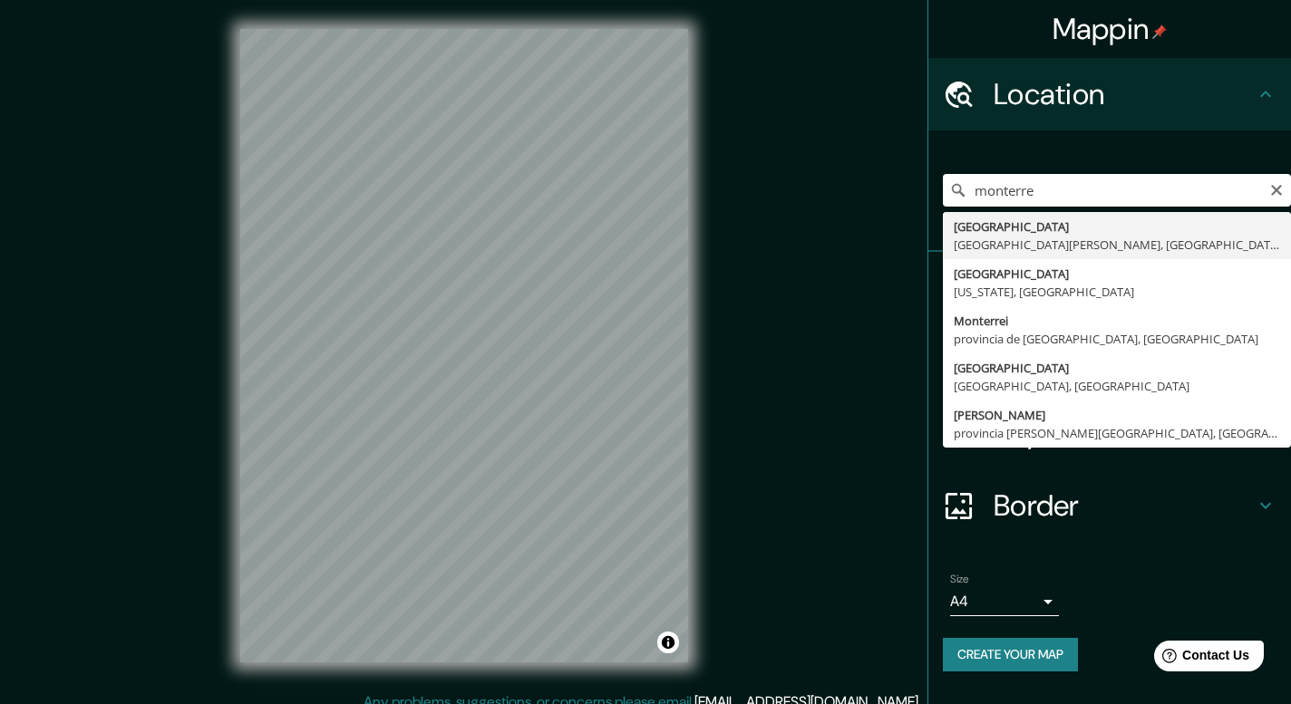
type input "Monterrey, Nuevo León, México"
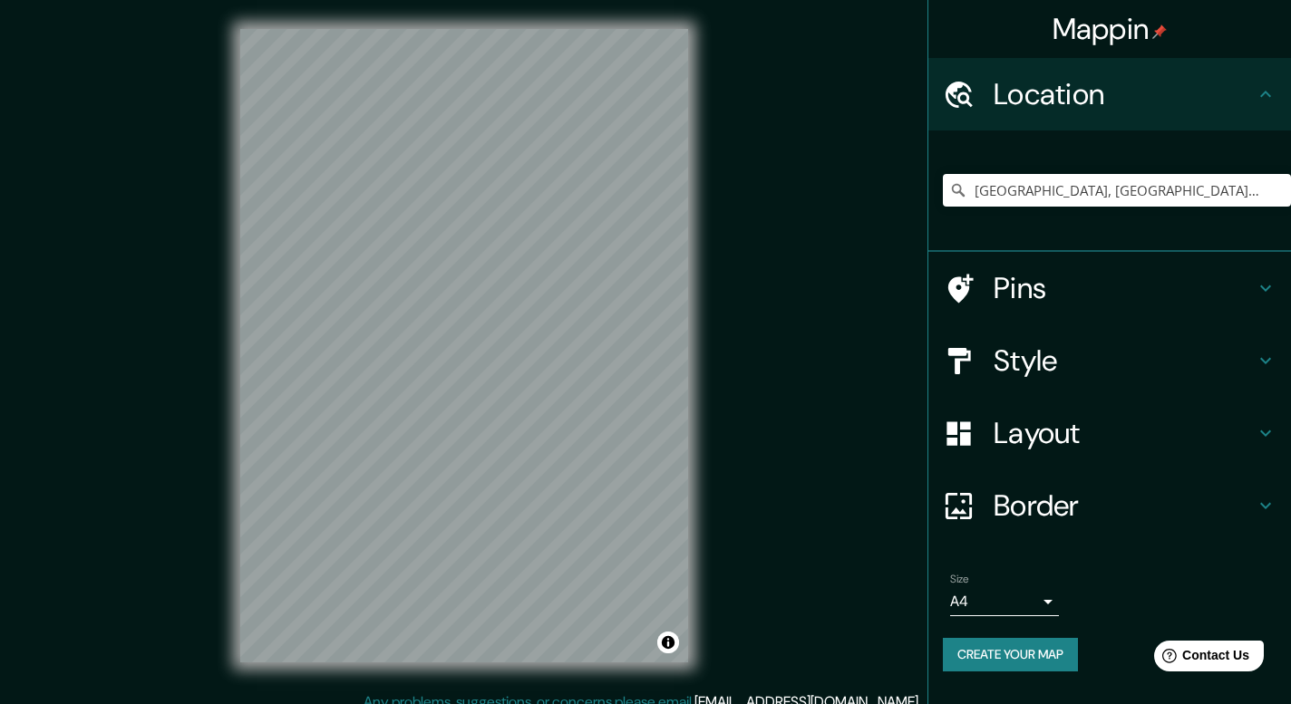
click at [1010, 604] on body "Mappin Location Monterrey, Nuevo León, México Pins Style Layout Border Choose a…" at bounding box center [645, 352] width 1291 height 704
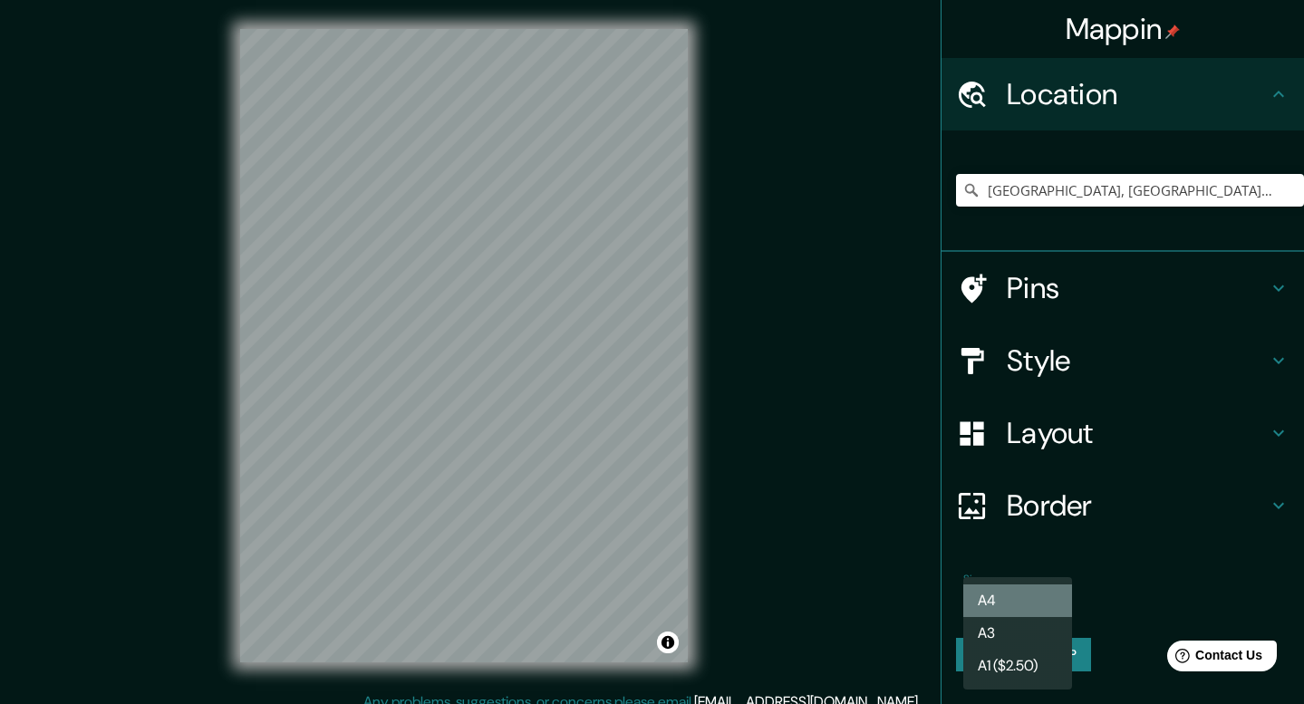
click at [1026, 602] on li "A4" at bounding box center [1017, 601] width 109 height 33
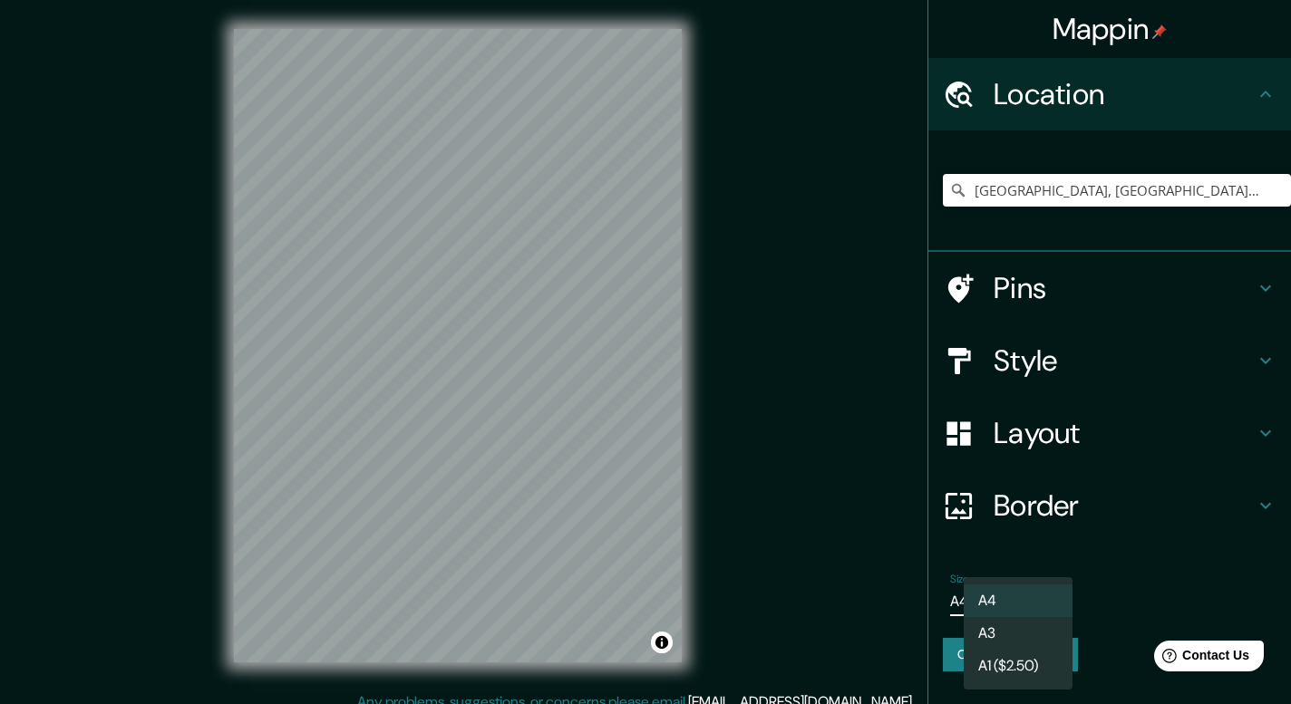
click at [1033, 605] on body "Mappin Location Monterrey, Nuevo León, México Pins Style Layout Border Choose a…" at bounding box center [645, 352] width 1291 height 704
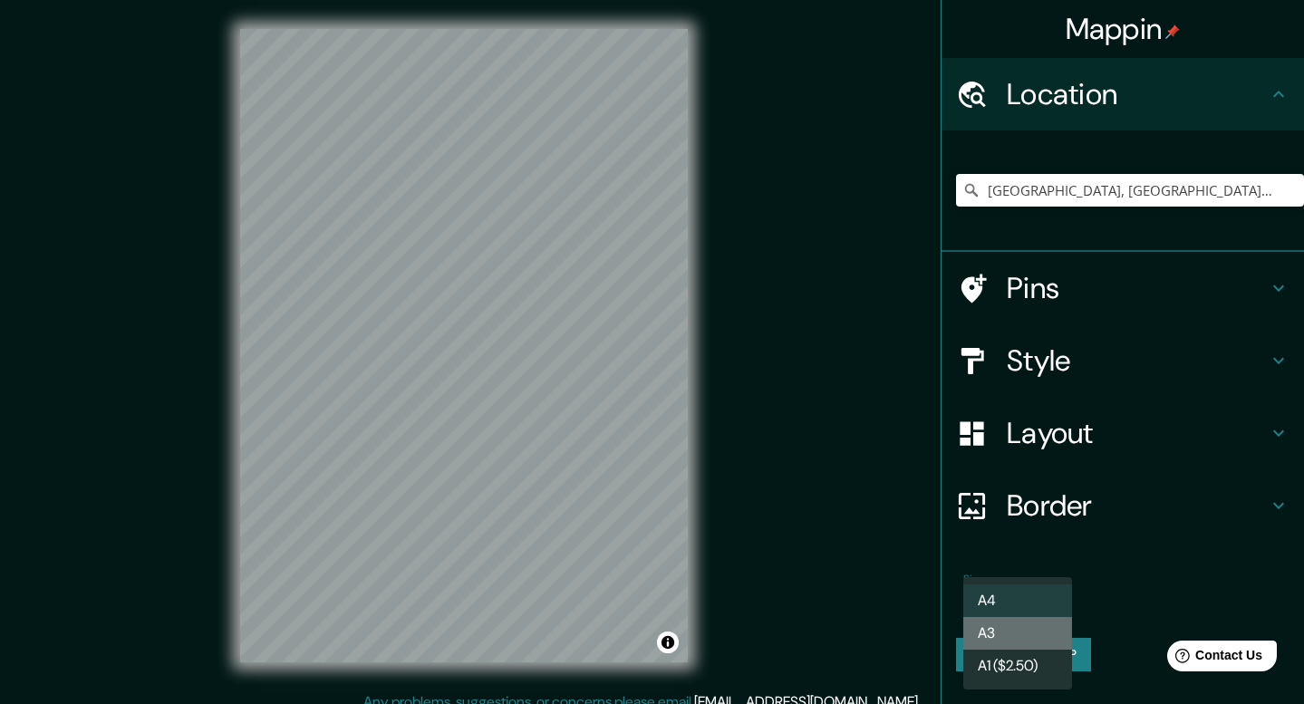
click at [1009, 628] on li "A3" at bounding box center [1017, 633] width 109 height 33
type input "a4"
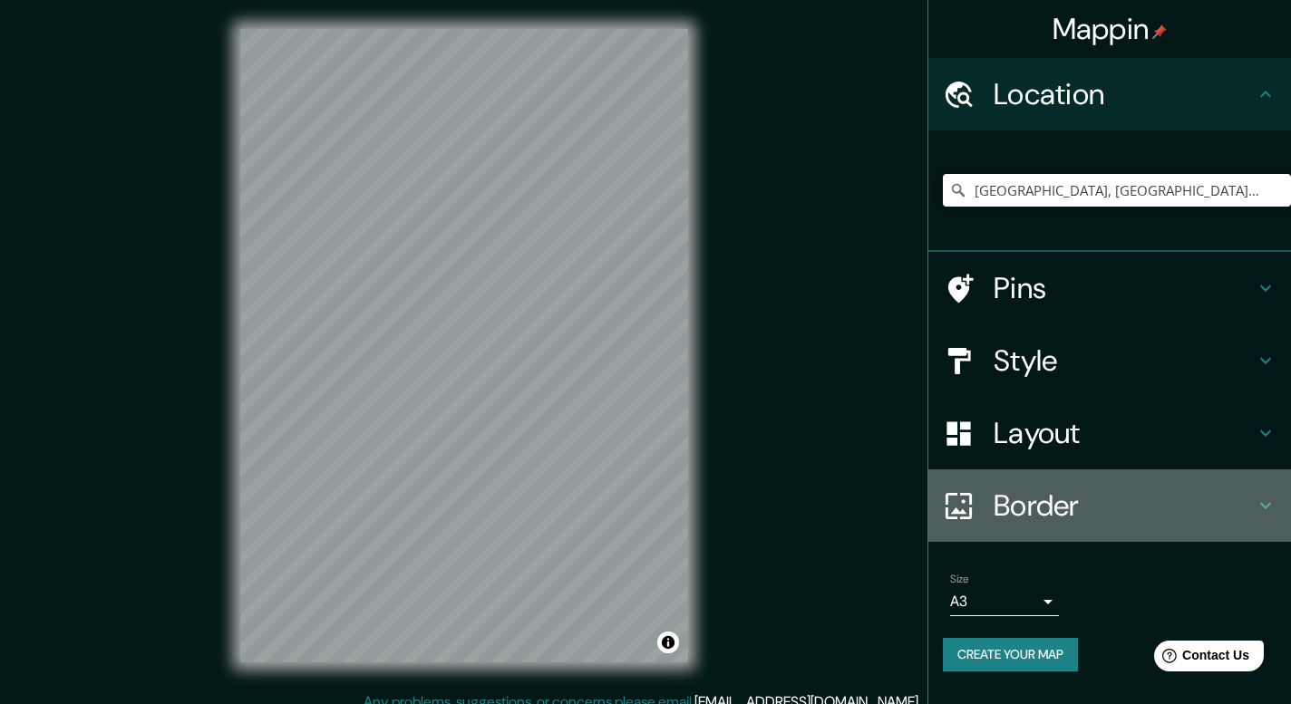
click at [1002, 504] on h4 "Border" at bounding box center [1123, 506] width 261 height 36
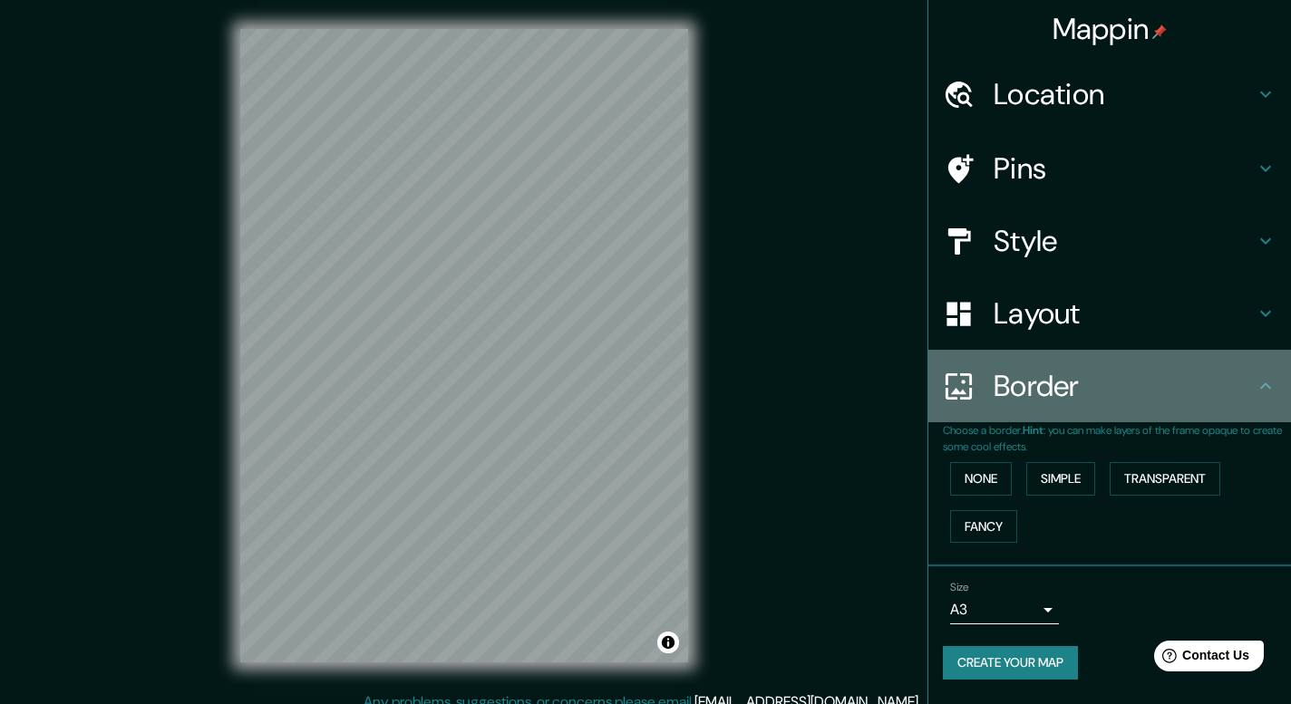
click at [1028, 384] on h4 "Border" at bounding box center [1123, 386] width 261 height 36
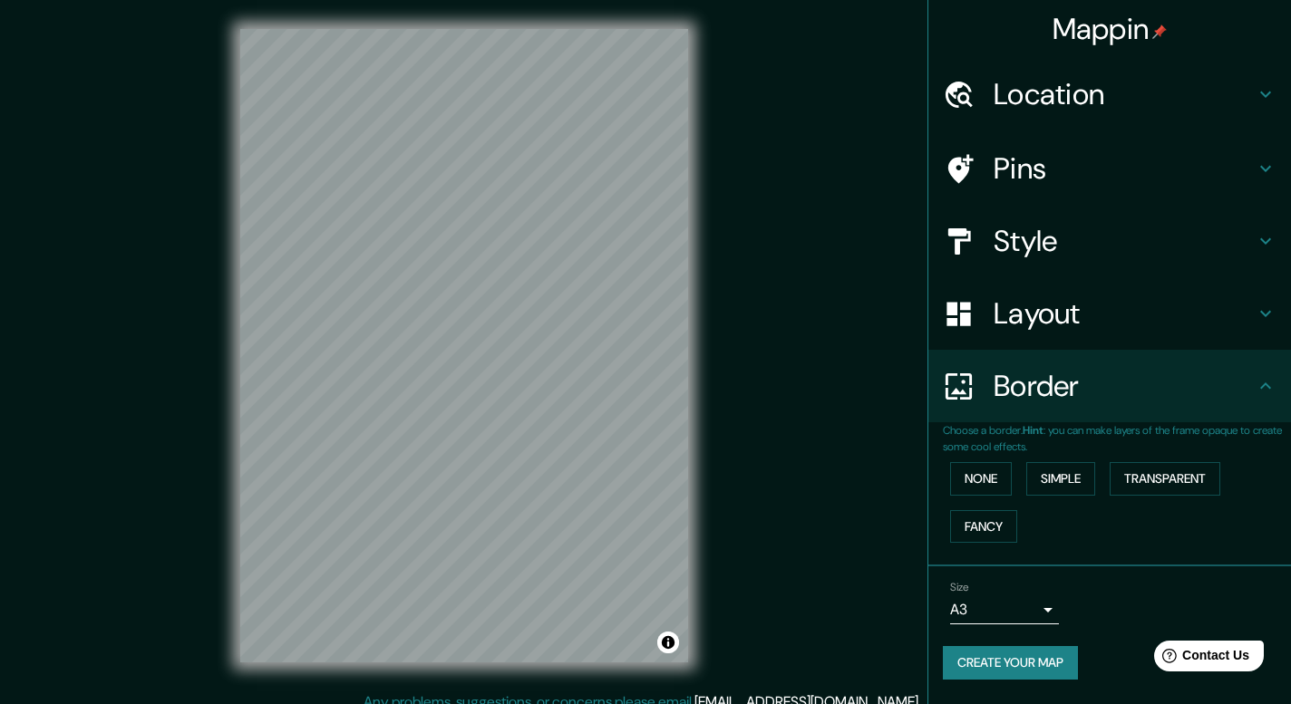
click at [1036, 317] on h4 "Layout" at bounding box center [1123, 313] width 261 height 36
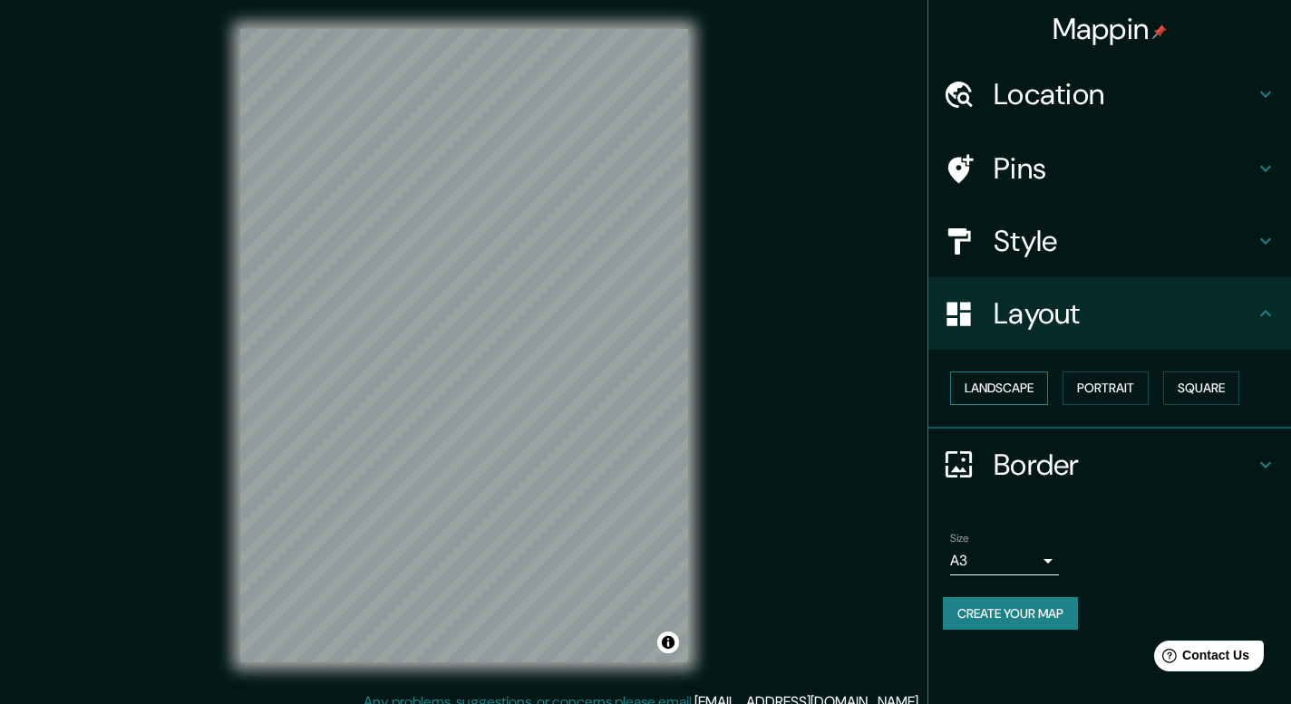
click at [1034, 402] on button "Landscape" at bounding box center [999, 389] width 98 height 34
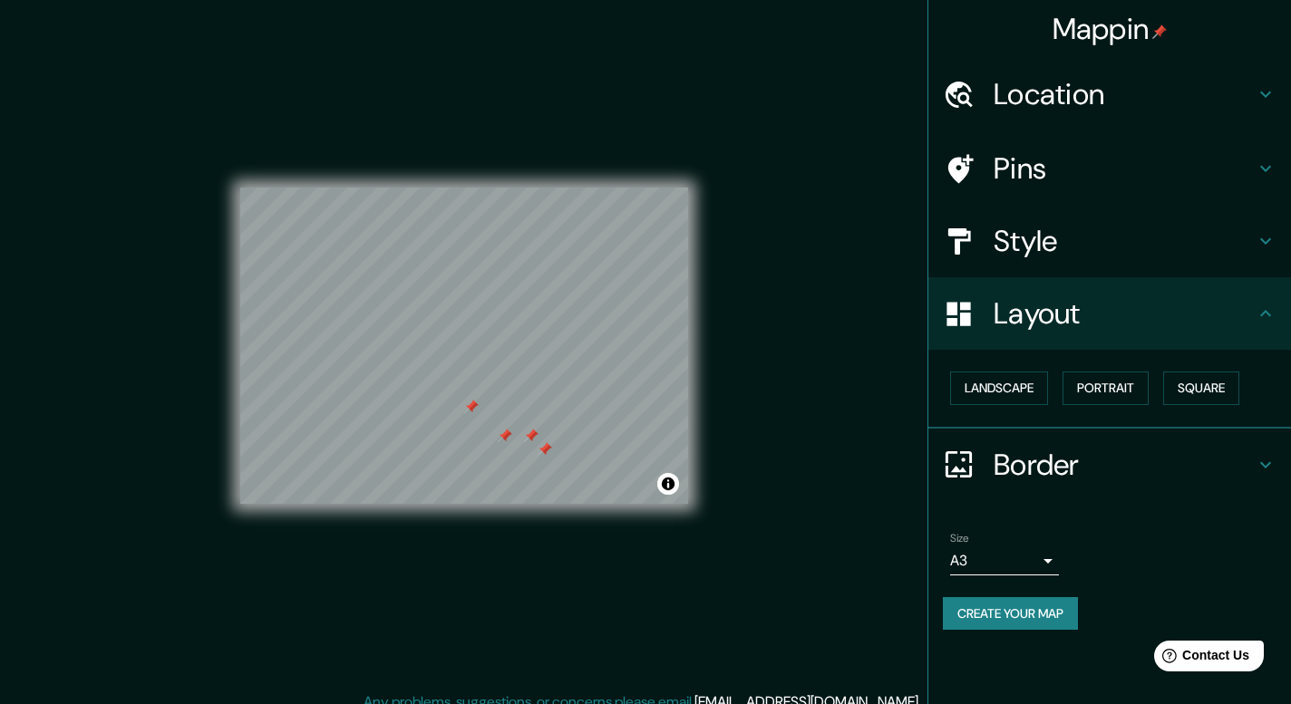
click at [1270, 175] on icon at bounding box center [1265, 169] width 22 height 22
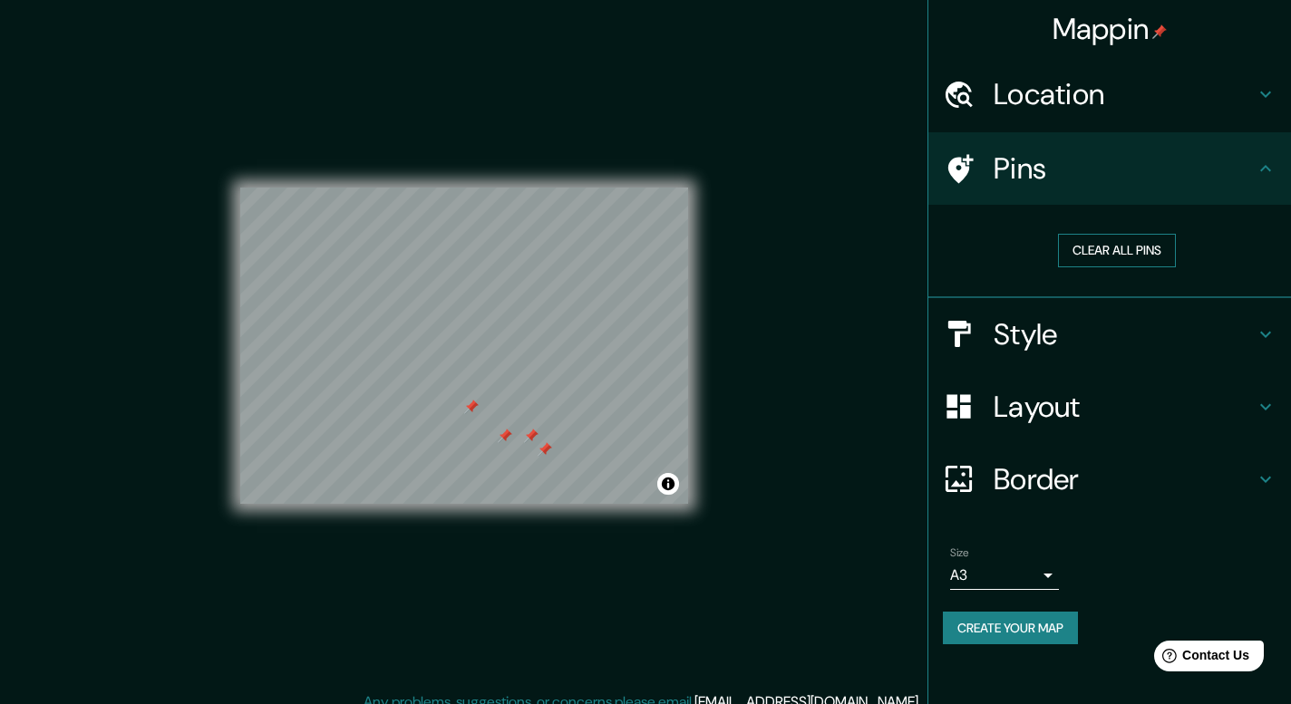
click at [1136, 251] on button "Clear all pins" at bounding box center [1117, 251] width 118 height 34
click at [748, 429] on div "Mappin Location Monterrey, Nuevo León, México Pins Clear all pins Style Layout …" at bounding box center [645, 360] width 1291 height 721
click at [1120, 238] on button "Clear all pins" at bounding box center [1117, 251] width 118 height 34
click at [1025, 346] on h4 "Style" at bounding box center [1123, 334] width 261 height 36
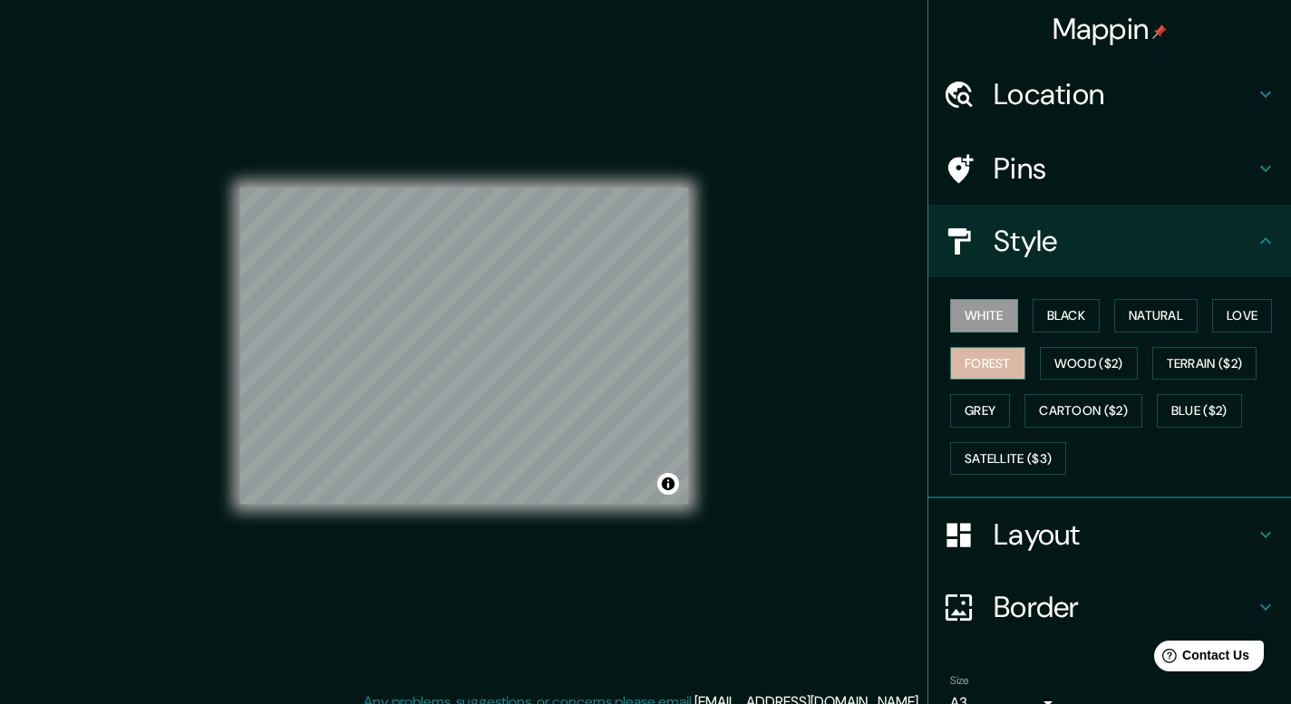
click at [991, 370] on button "Forest" at bounding box center [987, 364] width 75 height 34
